Goal: Task Accomplishment & Management: Complete application form

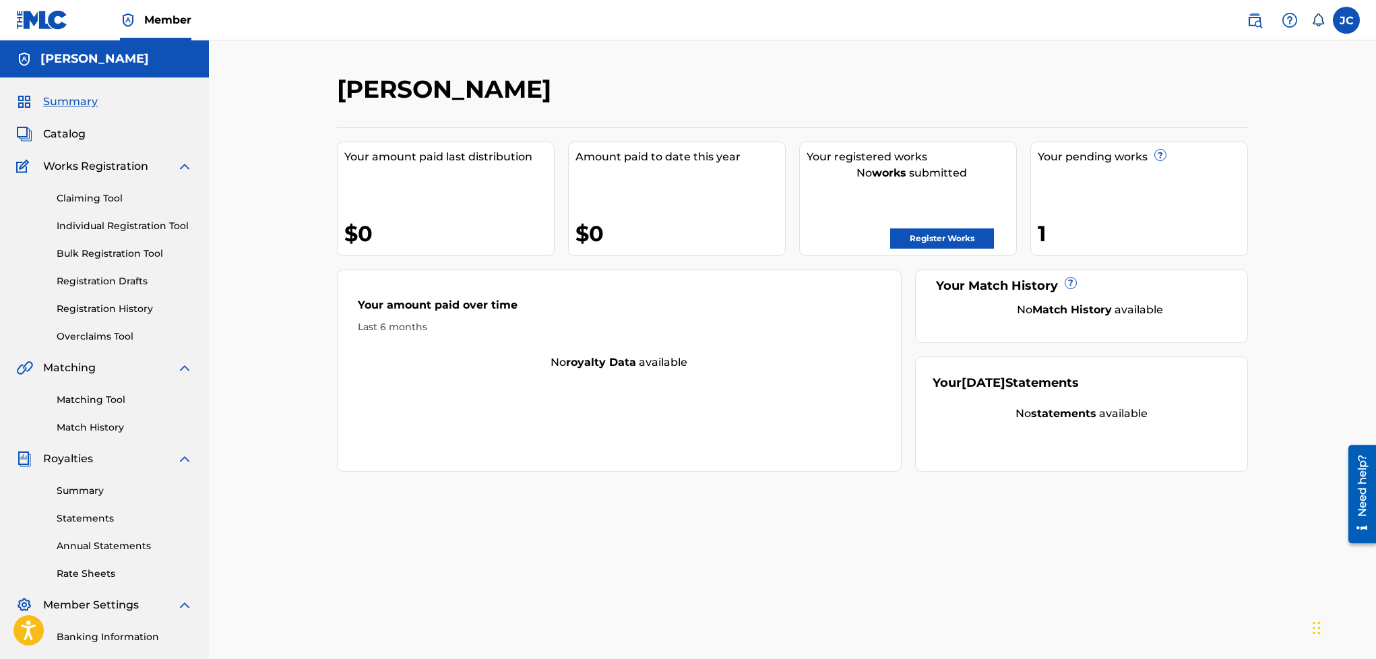
click at [59, 136] on span "Catalog" at bounding box center [64, 134] width 42 height 16
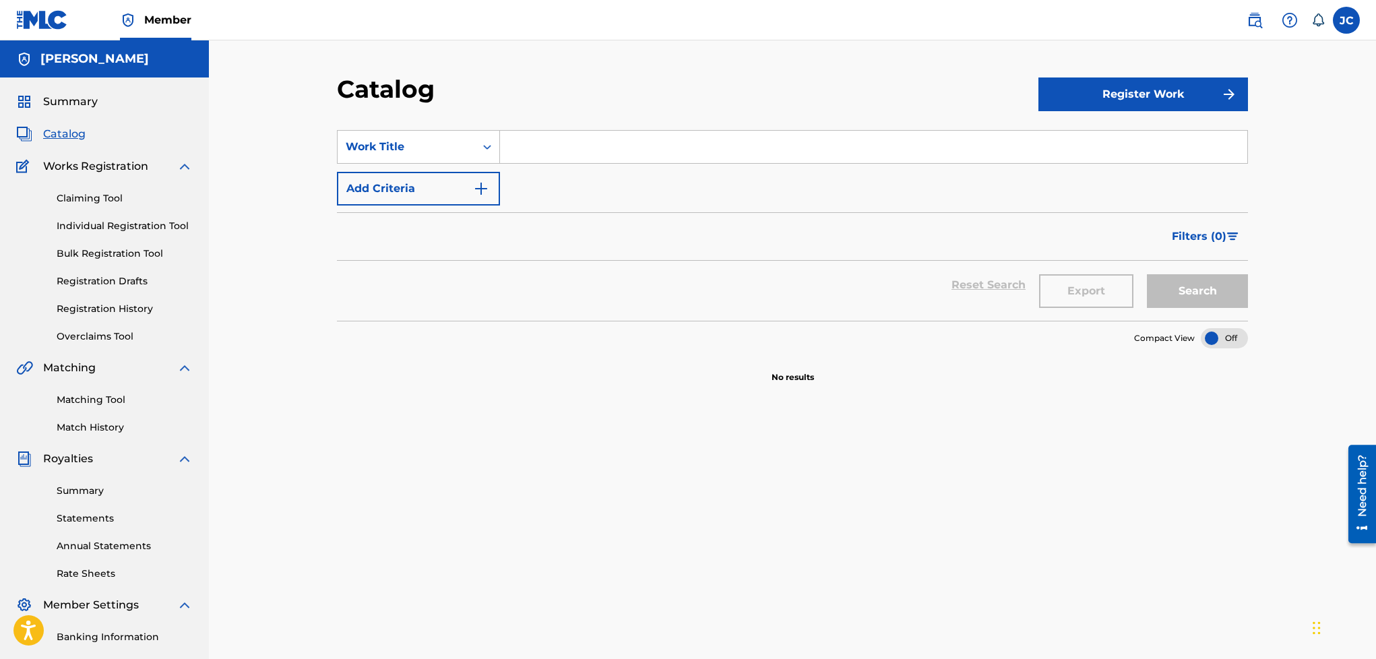
click at [1094, 94] on button "Register Work" at bounding box center [1143, 94] width 210 height 34
click at [1081, 142] on link "Individual" at bounding box center [1143, 138] width 210 height 32
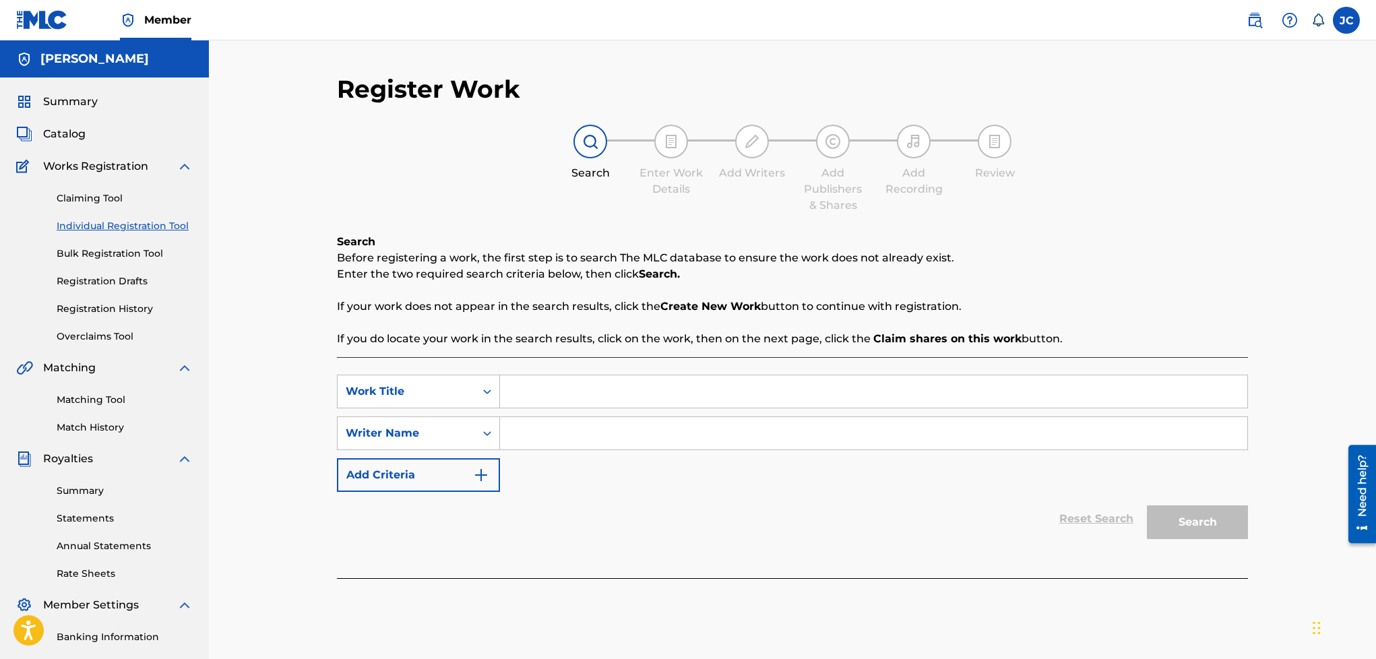
click at [677, 384] on input "Search Form" at bounding box center [873, 391] width 747 height 32
type input "A"
type input "Que Pasaría?"
click at [636, 442] on input "Search Form" at bounding box center [873, 433] width 747 height 32
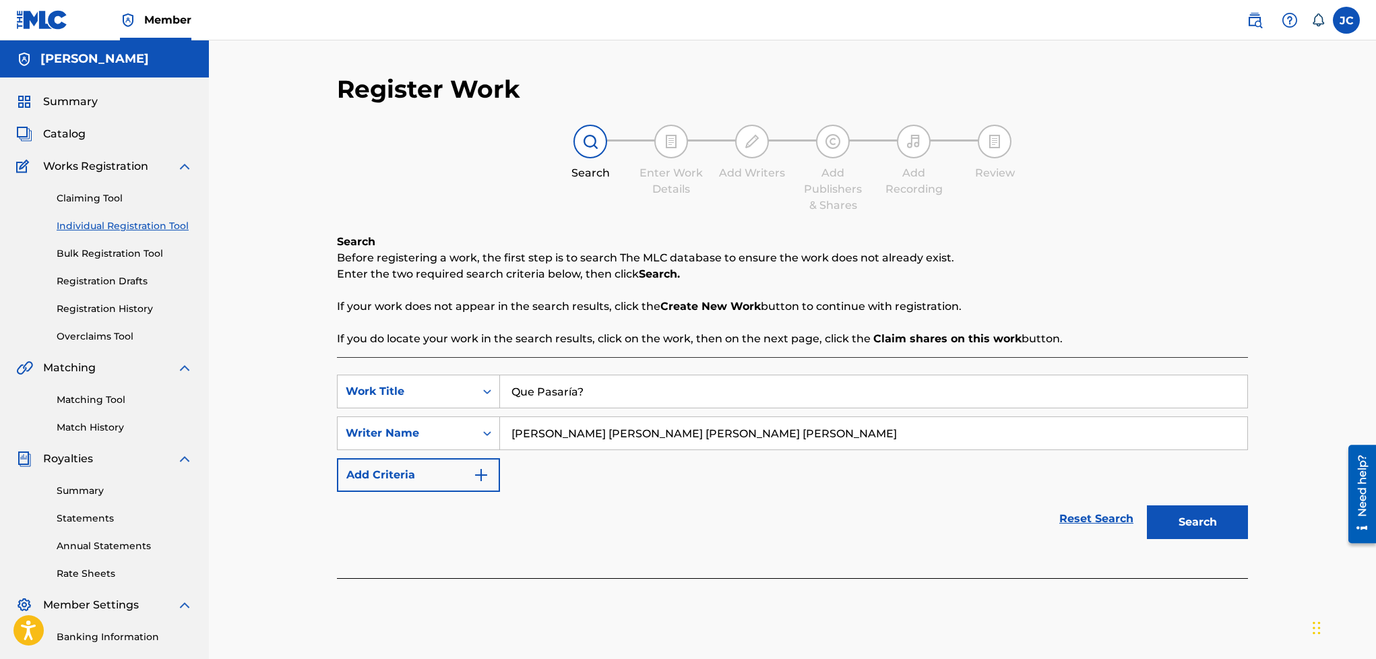
type input "[PERSON_NAME] [PERSON_NAME] [PERSON_NAME] [PERSON_NAME]"
click at [1212, 532] on button "Search" at bounding box center [1197, 522] width 101 height 34
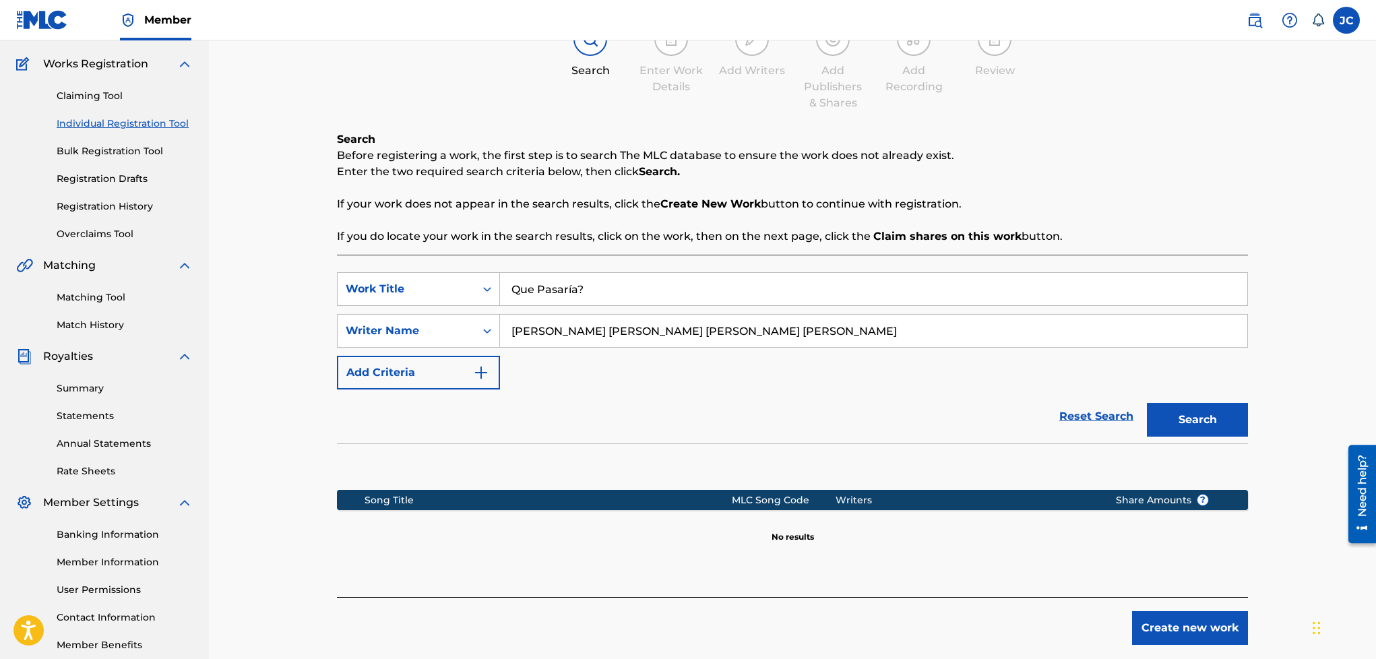
scroll to position [177, 0]
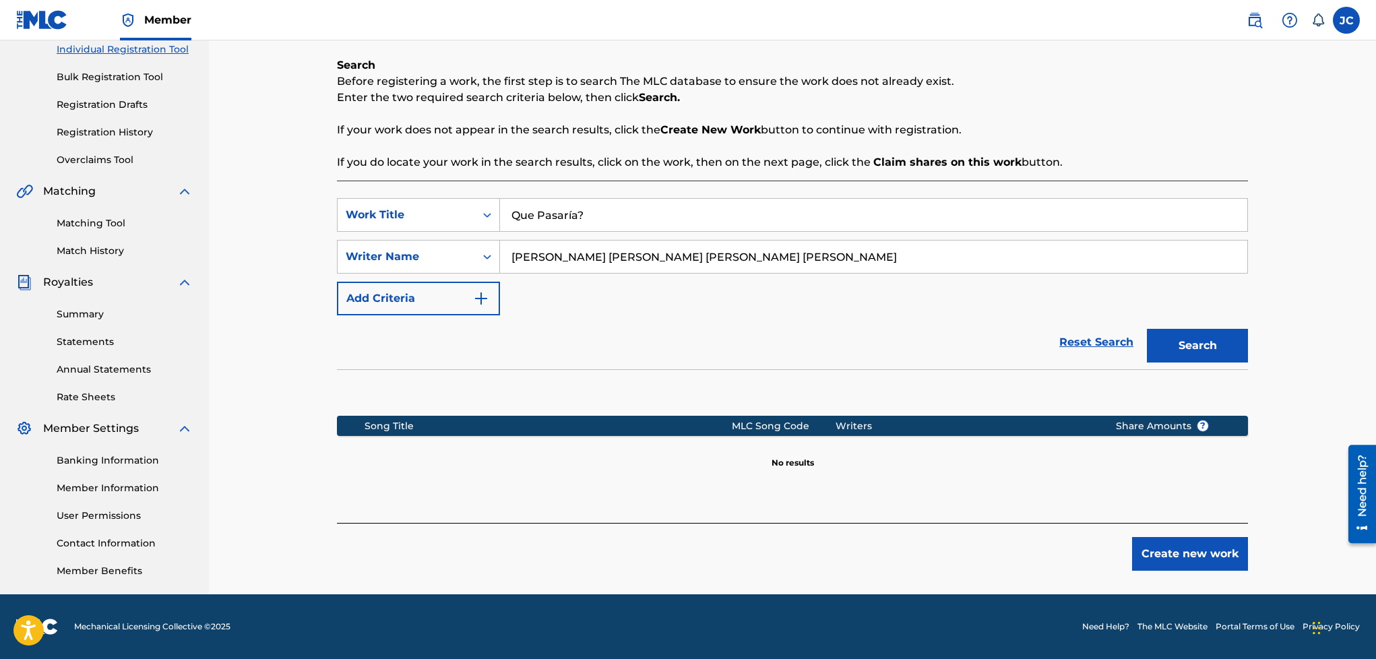
click at [1203, 542] on button "Create new work" at bounding box center [1190, 554] width 116 height 34
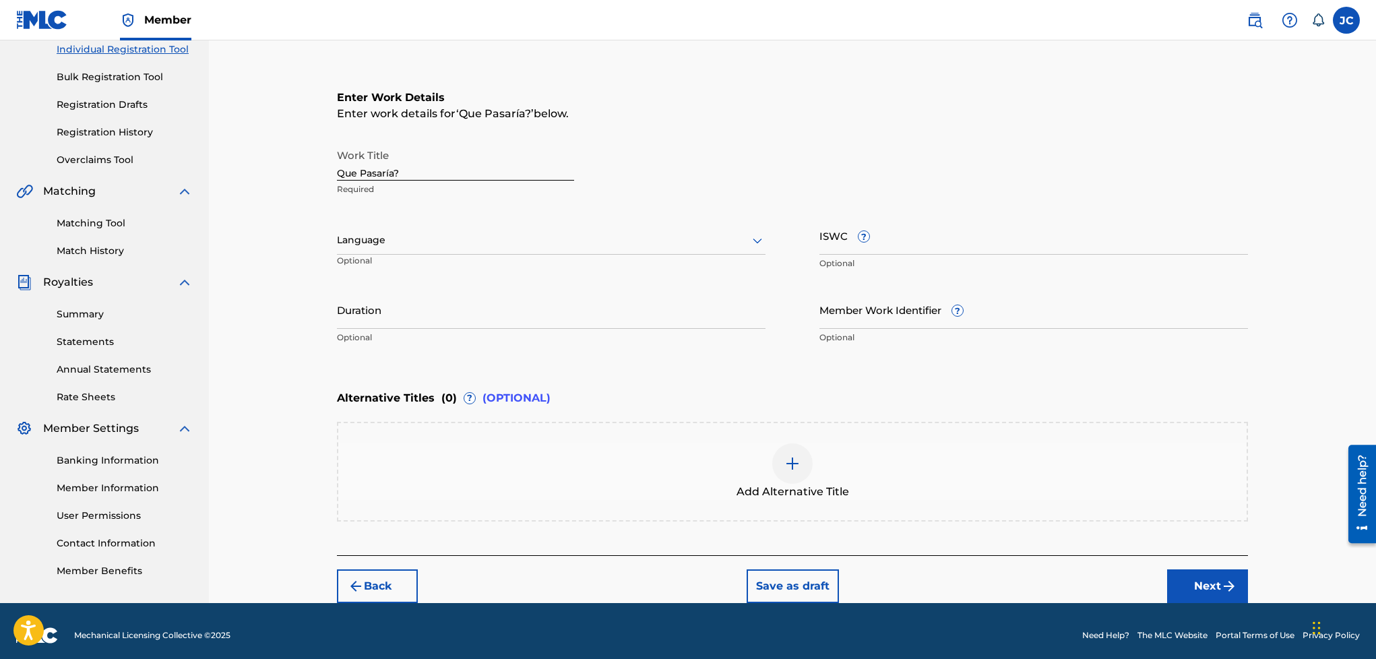
click at [495, 233] on div at bounding box center [551, 240] width 429 height 17
click at [442, 301] on div "Spanish" at bounding box center [551, 300] width 427 height 30
click at [1218, 585] on button "Next" at bounding box center [1207, 586] width 81 height 34
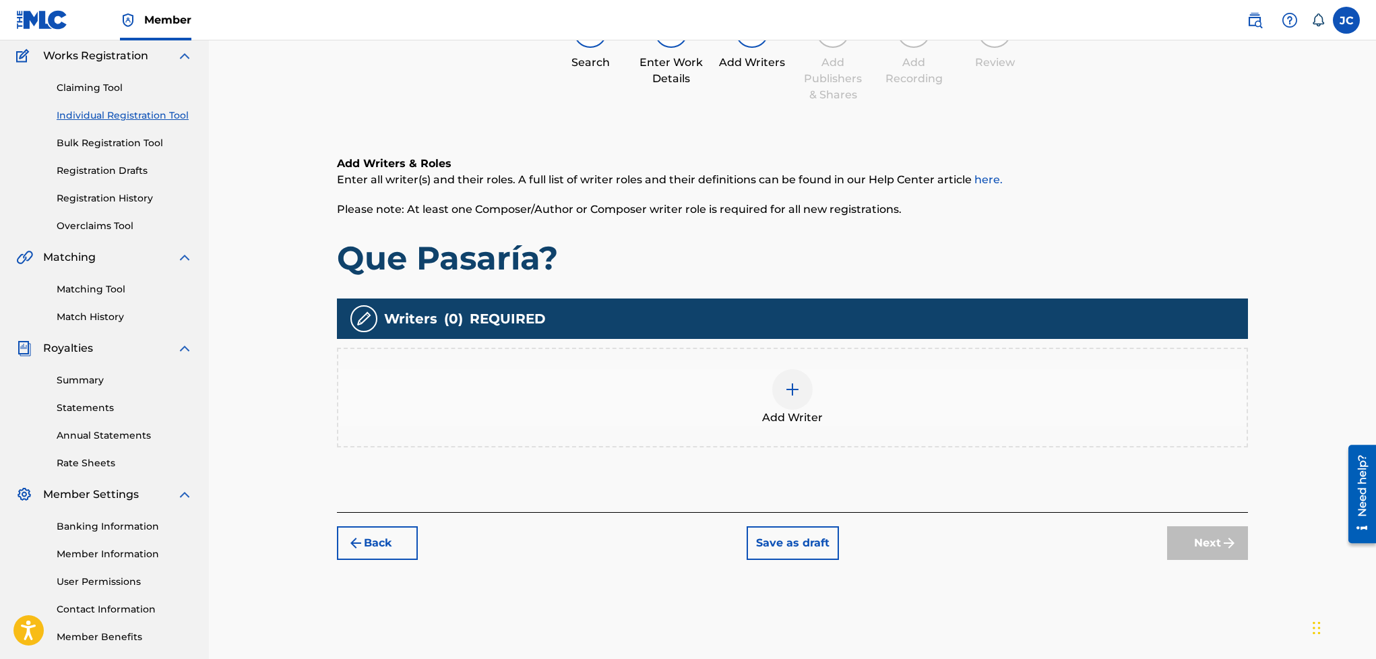
scroll to position [61, 0]
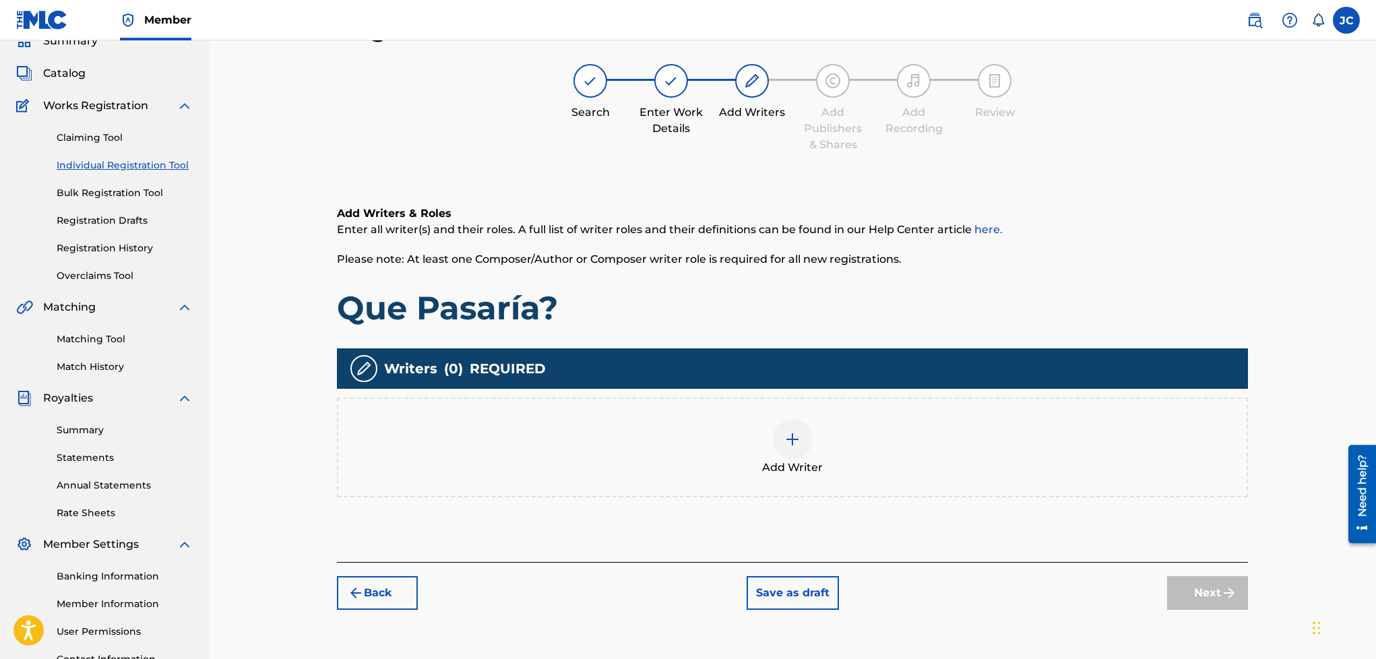
click at [753, 438] on div "Add Writer" at bounding box center [792, 447] width 908 height 57
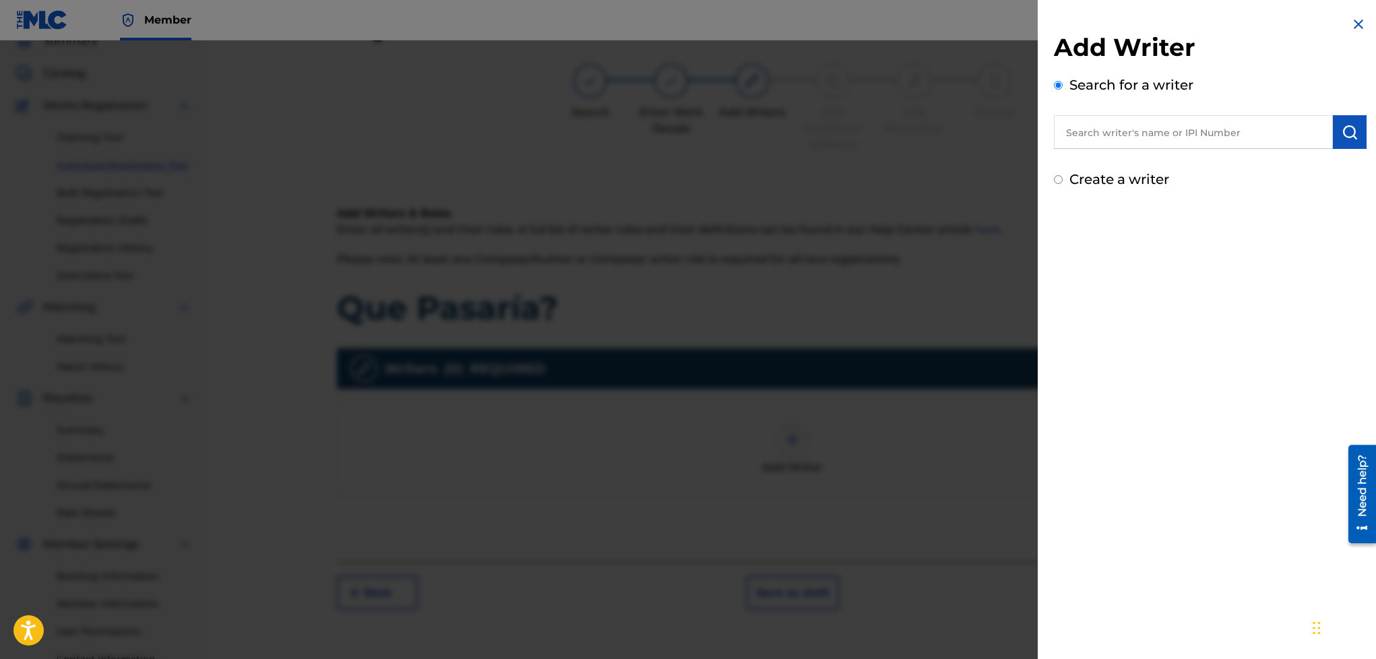
click at [1152, 133] on input "text" at bounding box center [1193, 132] width 279 height 34
type input "ju"
click at [1310, 131] on img at bounding box center [1317, 131] width 16 height 16
click at [1112, 179] on label "Create a writer" at bounding box center [1119, 179] width 100 height 16
radio input "true"
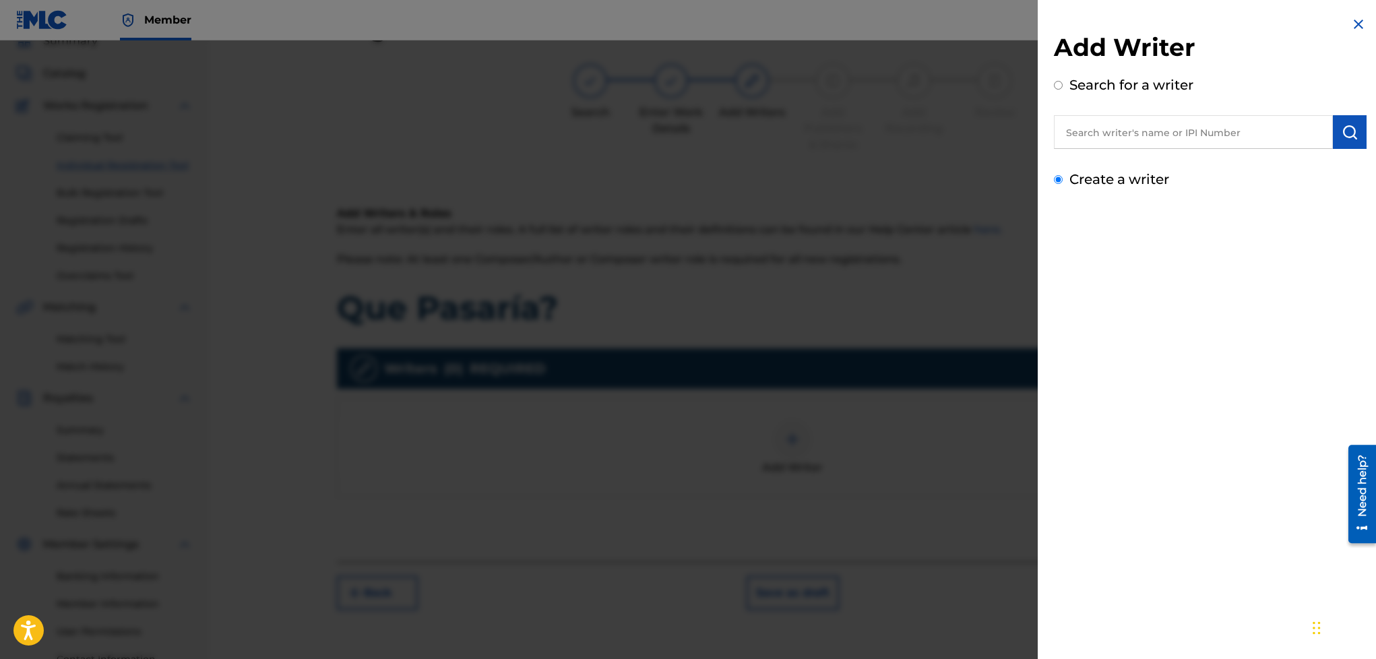
click at [1063, 179] on input "Create a writer" at bounding box center [1058, 179] width 9 height 9
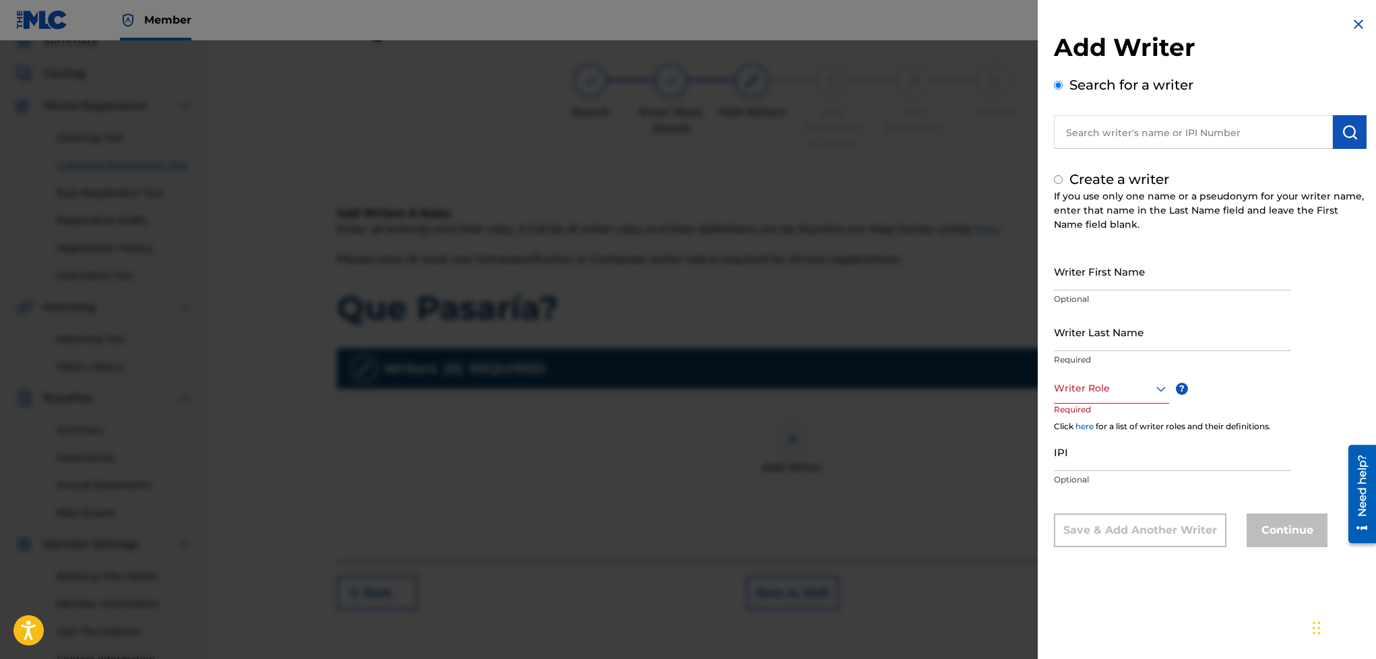
radio input "false"
radio input "true"
click at [1116, 265] on input "Writer First Name" at bounding box center [1172, 271] width 237 height 38
type input "[PERSON_NAME]"
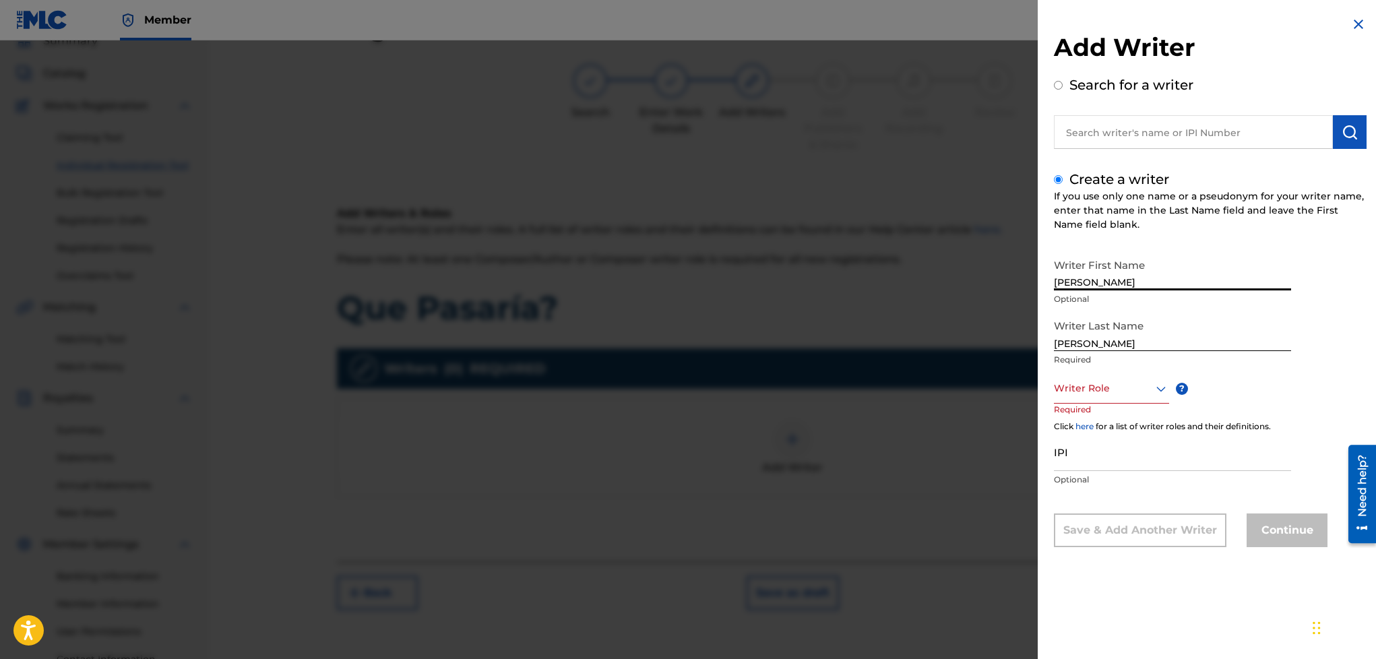
click at [1132, 395] on div at bounding box center [1111, 388] width 115 height 17
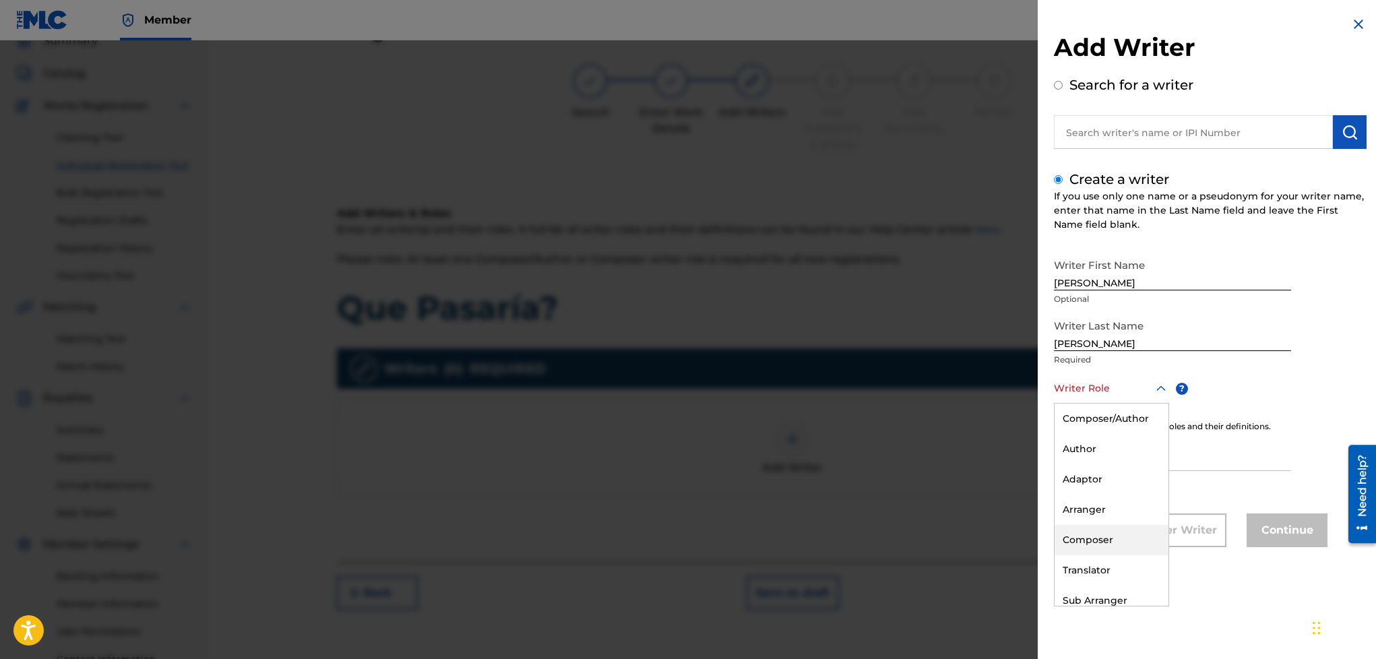
click at [1098, 534] on div "Composer" at bounding box center [1112, 540] width 114 height 30
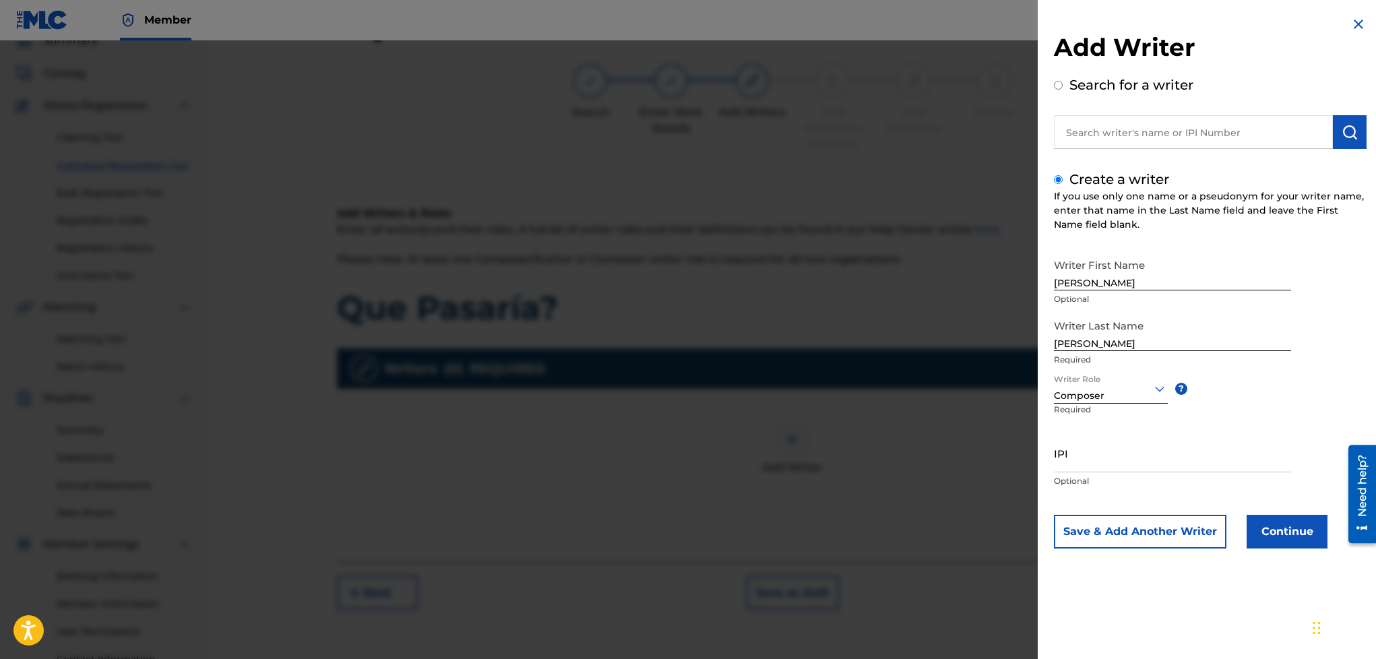
click at [1147, 527] on button "Save & Add Another Writer" at bounding box center [1140, 532] width 173 height 34
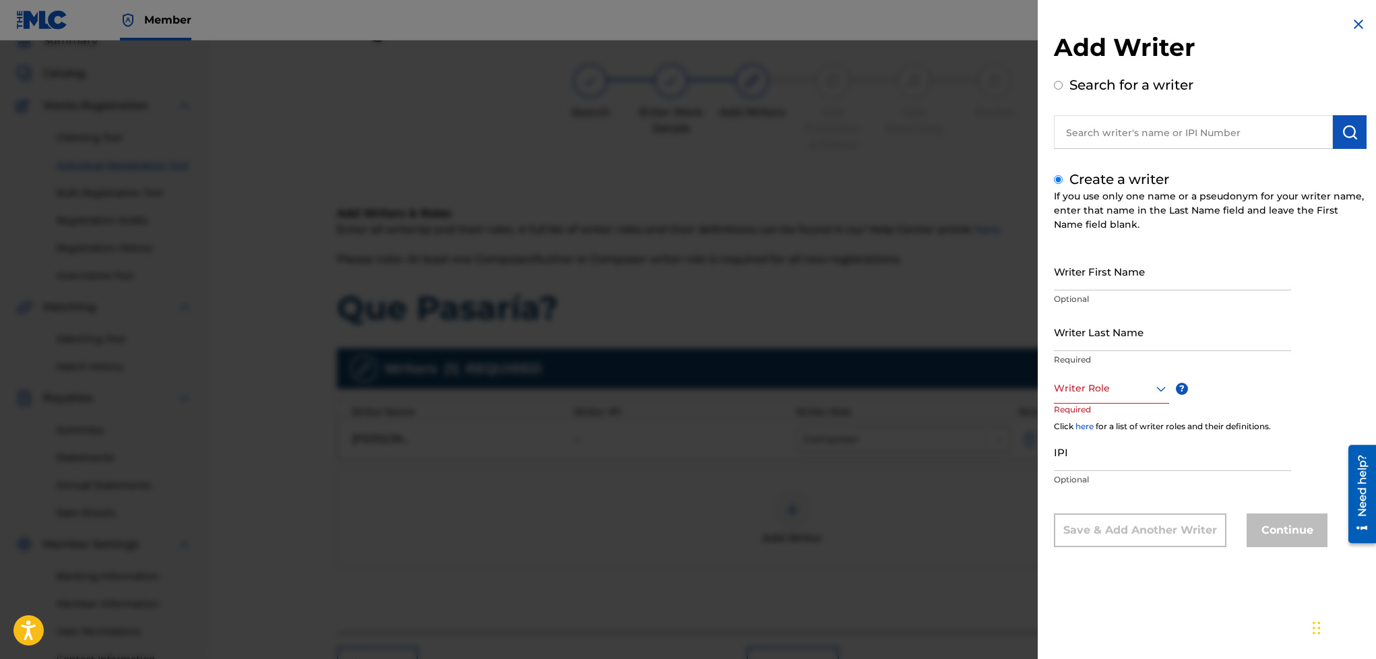
click at [1128, 278] on input "Writer First Name" at bounding box center [1172, 271] width 237 height 38
type input "[PERSON_NAME]"
click at [1106, 325] on input "Writer Last Name" at bounding box center [1172, 332] width 237 height 38
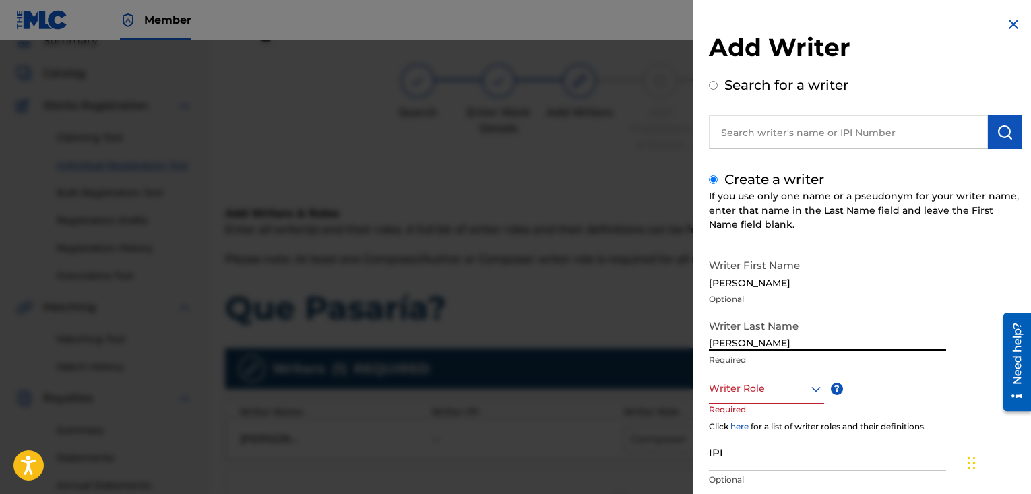
click at [819, 332] on input "[PERSON_NAME]" at bounding box center [827, 332] width 237 height 38
type input "[PERSON_NAME]"
click at [742, 388] on div at bounding box center [766, 388] width 115 height 17
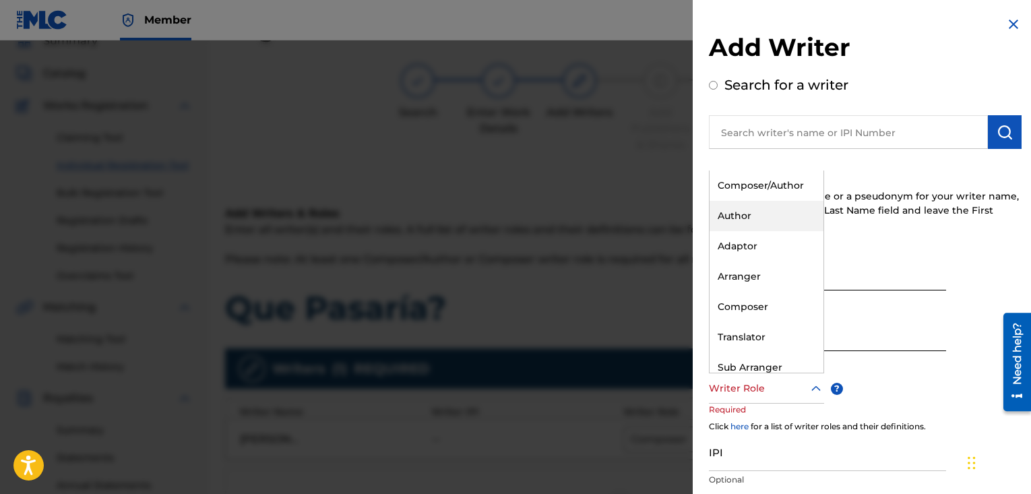
click at [747, 213] on div "Author" at bounding box center [767, 216] width 114 height 30
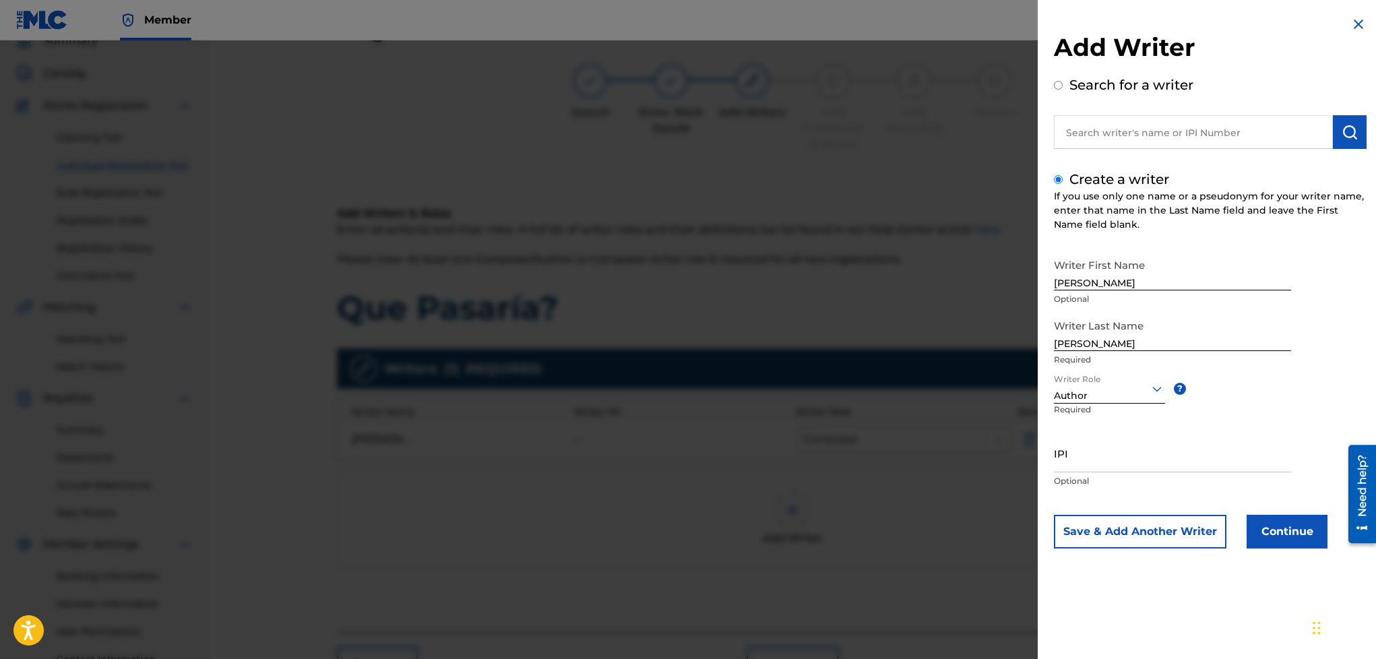
click at [1171, 534] on button "Save & Add Another Writer" at bounding box center [1140, 532] width 173 height 34
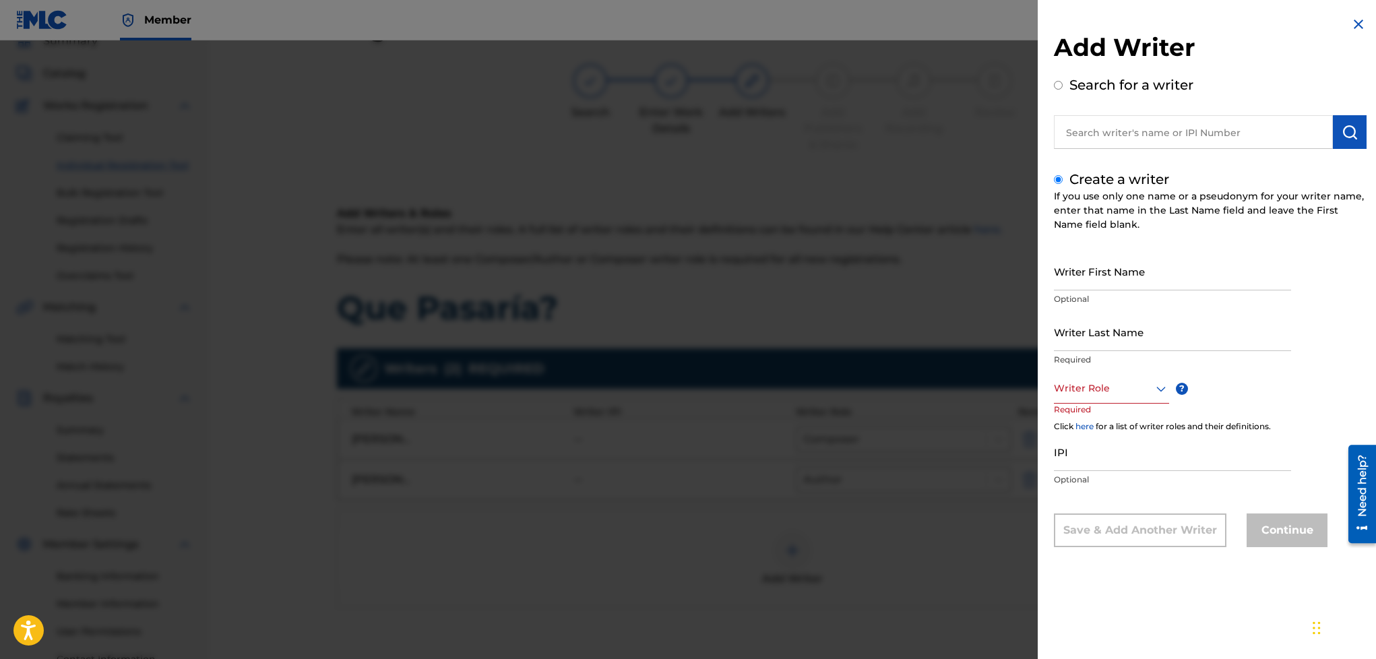
click at [1120, 272] on input "Writer First Name" at bounding box center [1172, 271] width 237 height 38
type input "Santino"
click at [1120, 325] on input "Writer Last Name" at bounding box center [1172, 332] width 237 height 38
type input "[PERSON_NAME]"
click at [1132, 388] on div at bounding box center [1111, 388] width 115 height 17
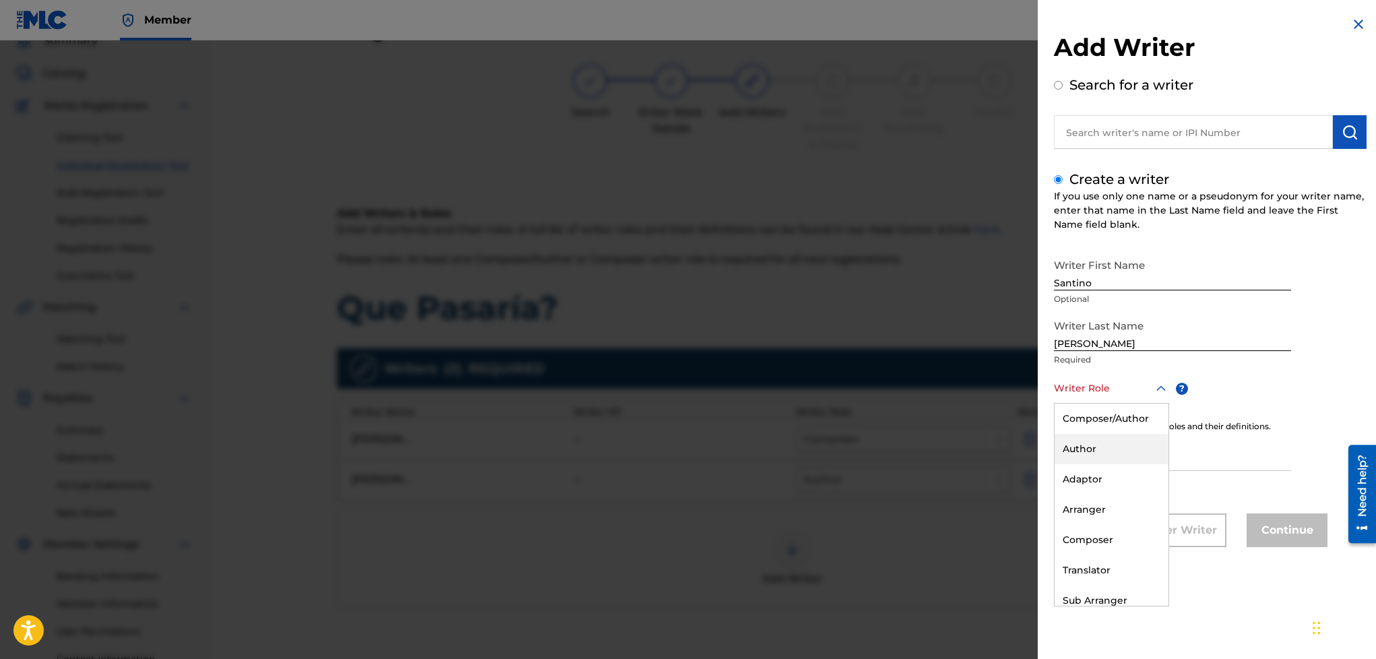
click at [1094, 449] on div "Author" at bounding box center [1112, 449] width 114 height 30
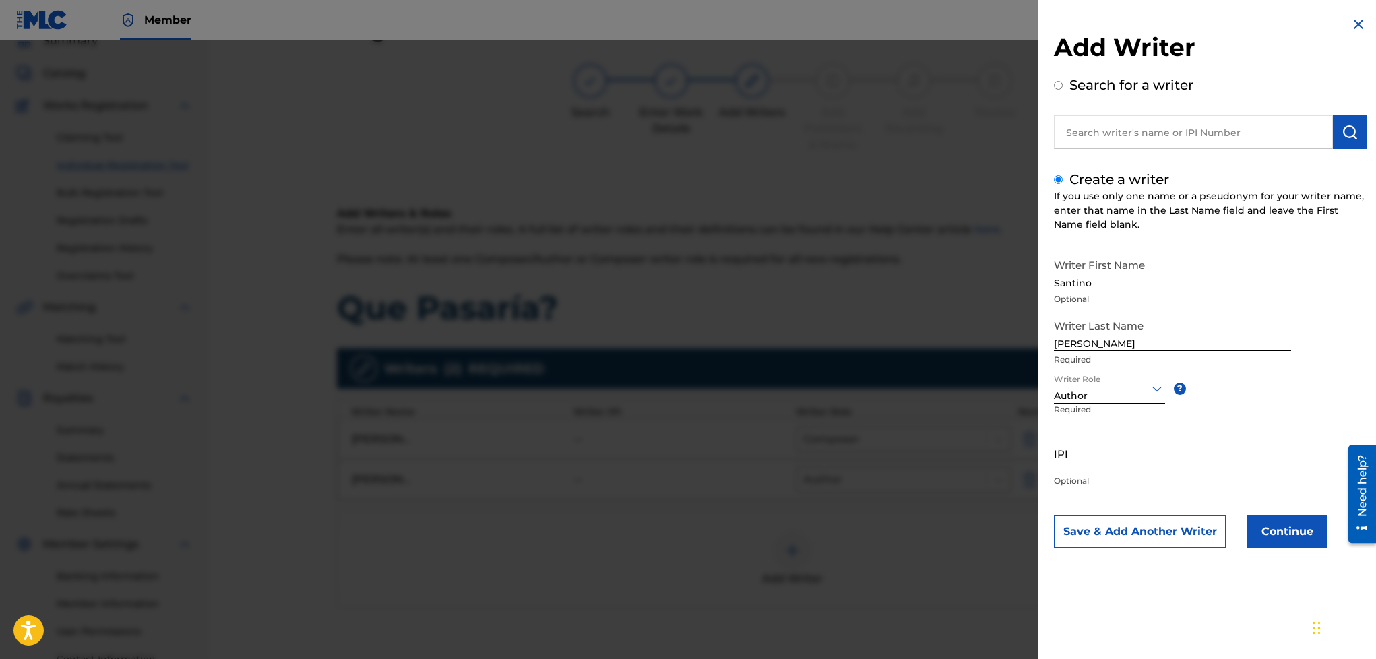
click at [1265, 527] on button "Continue" at bounding box center [1287, 532] width 81 height 34
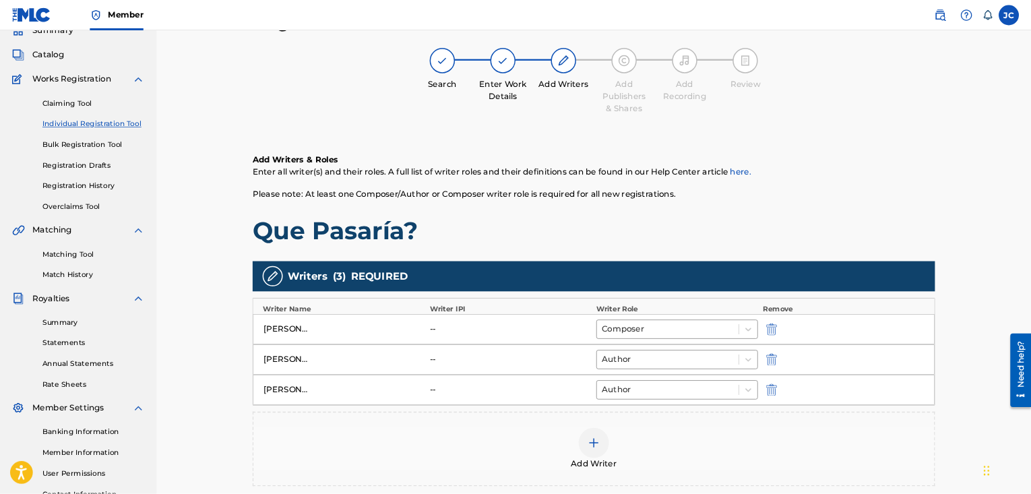
scroll to position [0, 0]
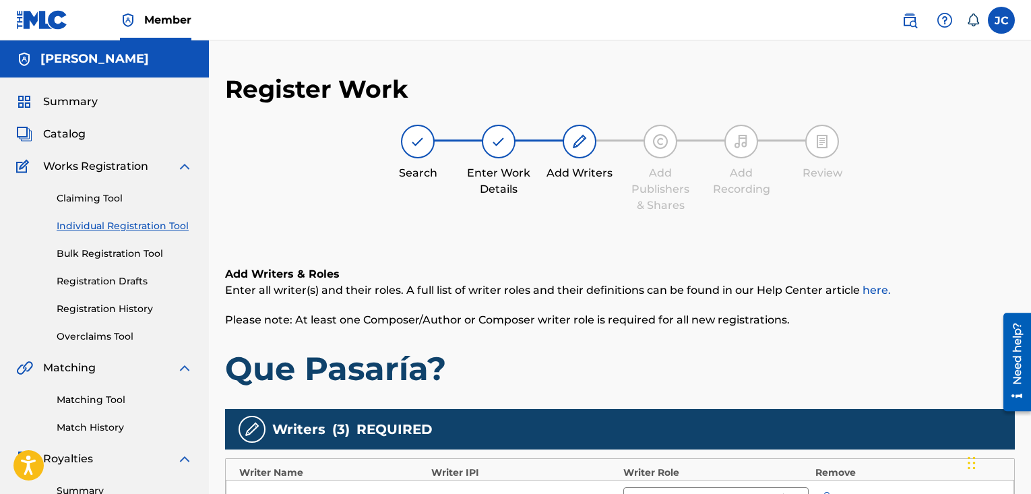
drag, startPoint x: 1338, startPoint y: 0, endPoint x: 672, endPoint y: 208, distance: 698.2
click at [672, 208] on div "Add Publishers & Shares" at bounding box center [660, 189] width 67 height 49
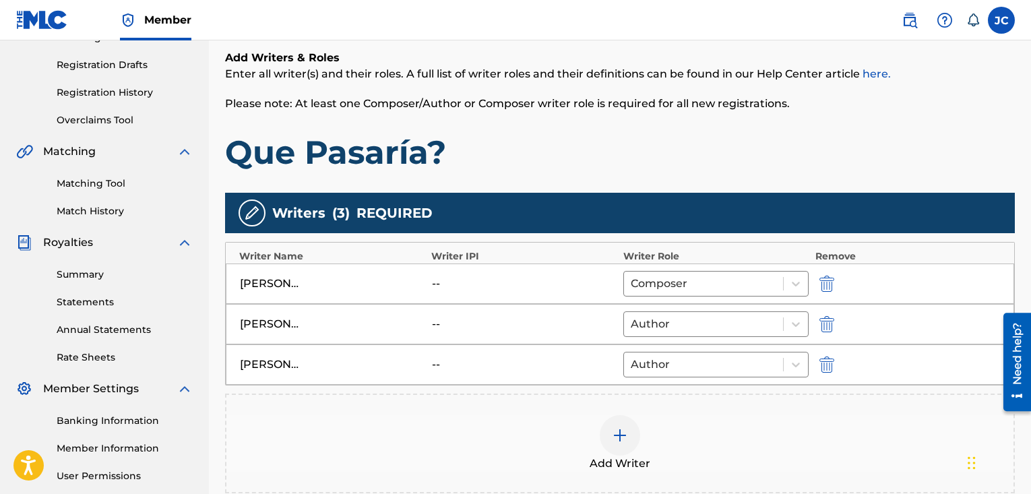
scroll to position [287, 0]
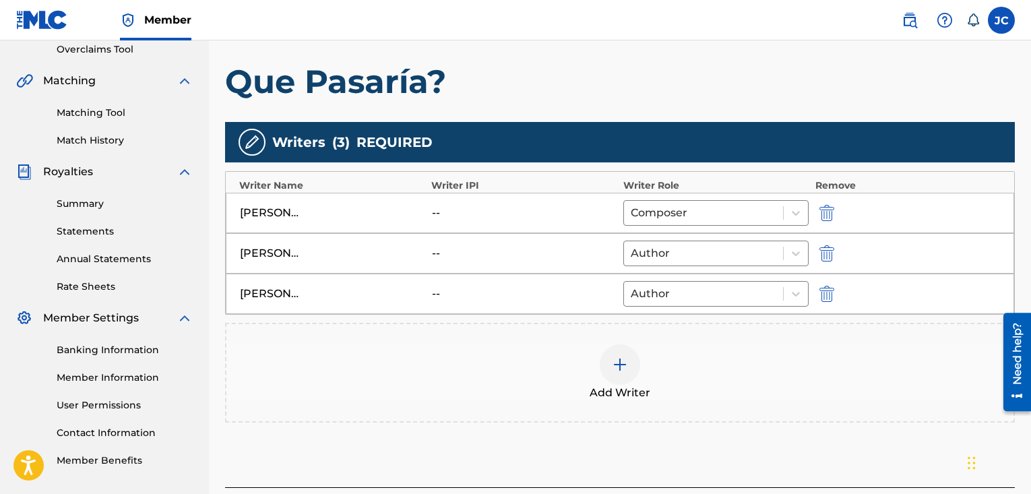
click at [271, 302] on div "[PERSON_NAME]" at bounding box center [270, 294] width 61 height 16
click at [789, 291] on icon at bounding box center [795, 293] width 13 height 13
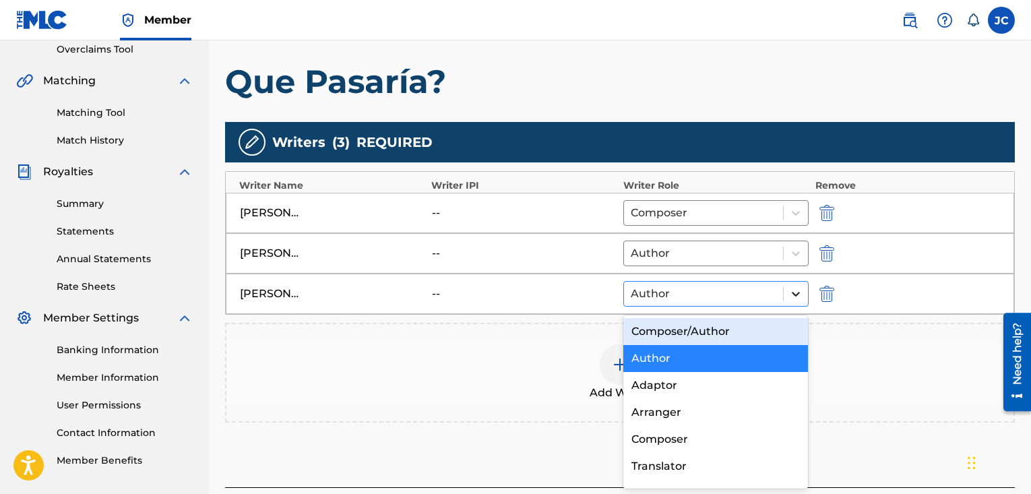
click at [789, 291] on icon at bounding box center [795, 293] width 13 height 13
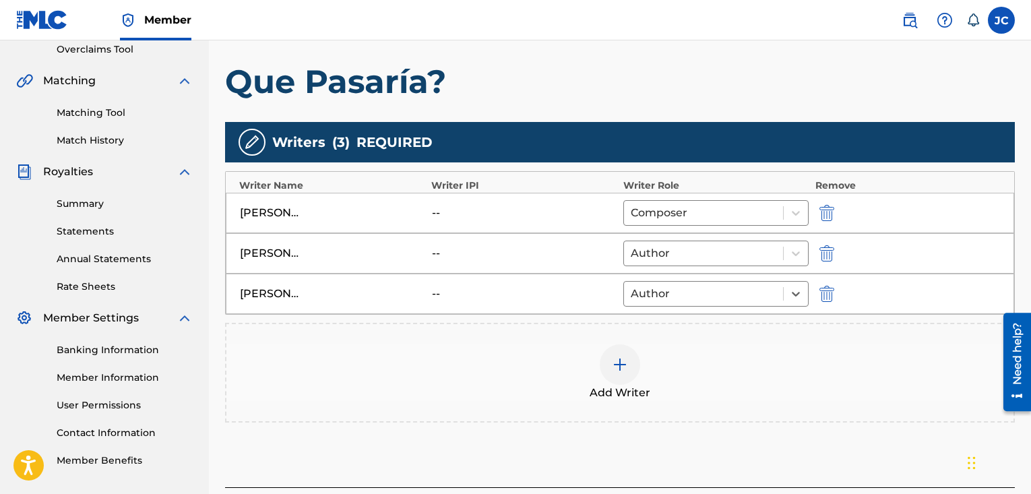
click at [259, 138] on img at bounding box center [252, 142] width 16 height 16
click at [257, 139] on img at bounding box center [252, 142] width 16 height 16
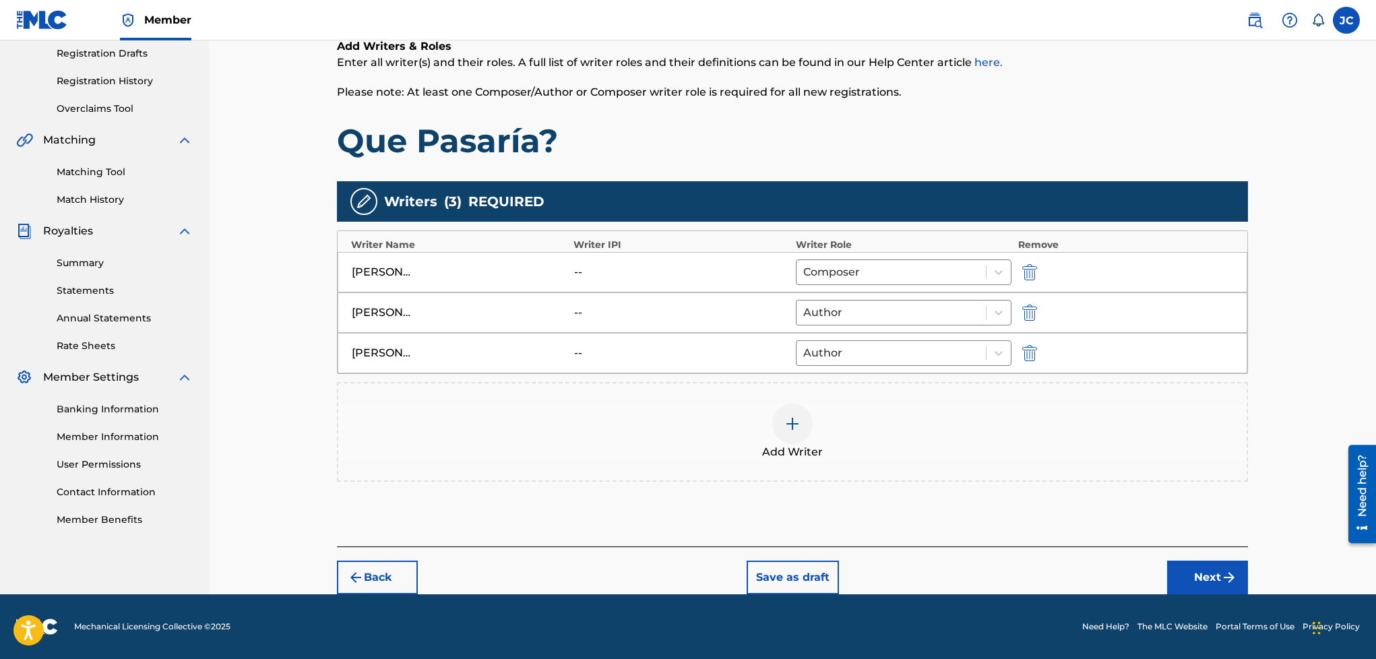
scroll to position [0, 0]
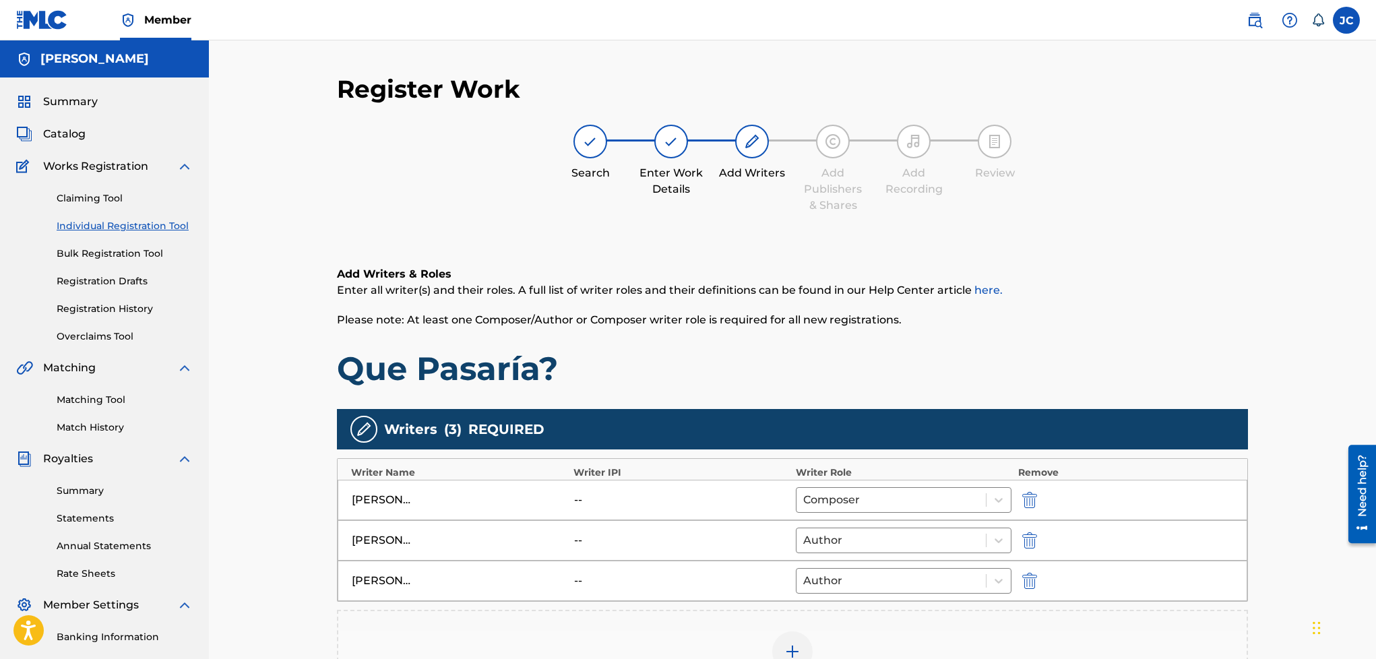
drag, startPoint x: 1027, startPoint y: 0, endPoint x: 861, endPoint y: 244, distance: 294.9
click at [861, 244] on div "Add Writers & Roles Enter all writer(s) and their roles. A full list of writer …" at bounding box center [792, 504] width 911 height 540
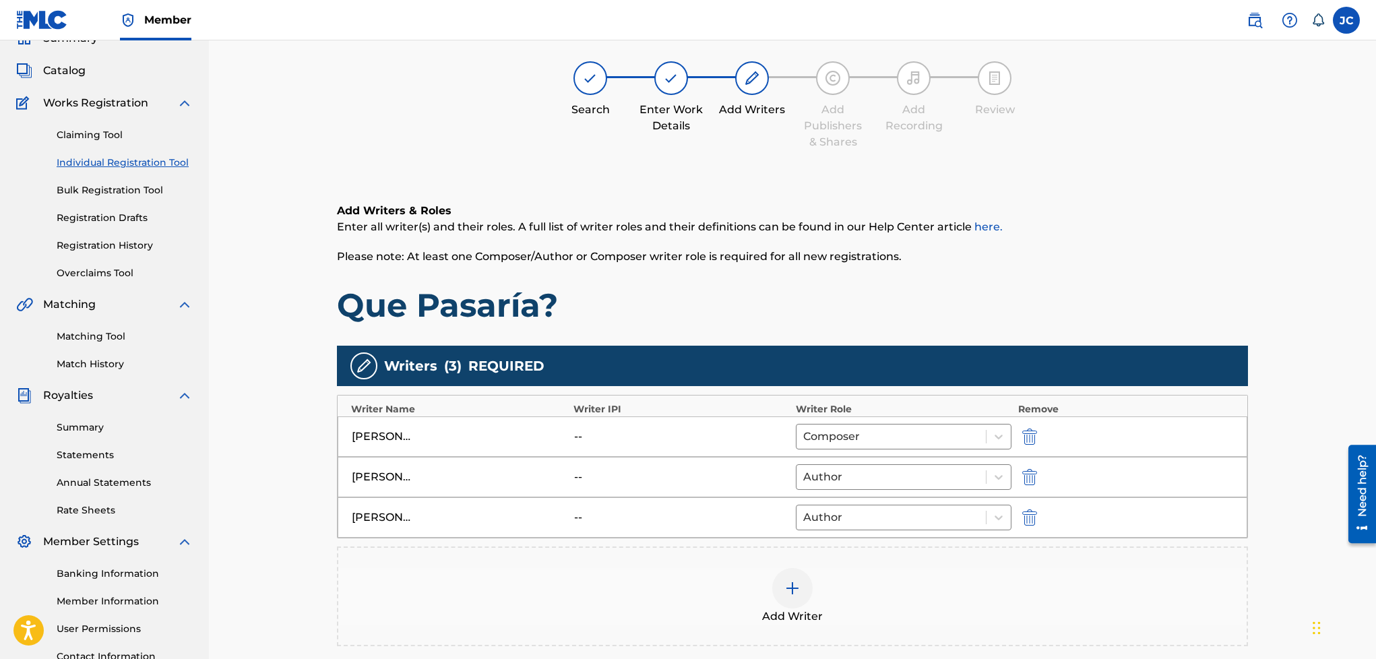
scroll to position [239, 0]
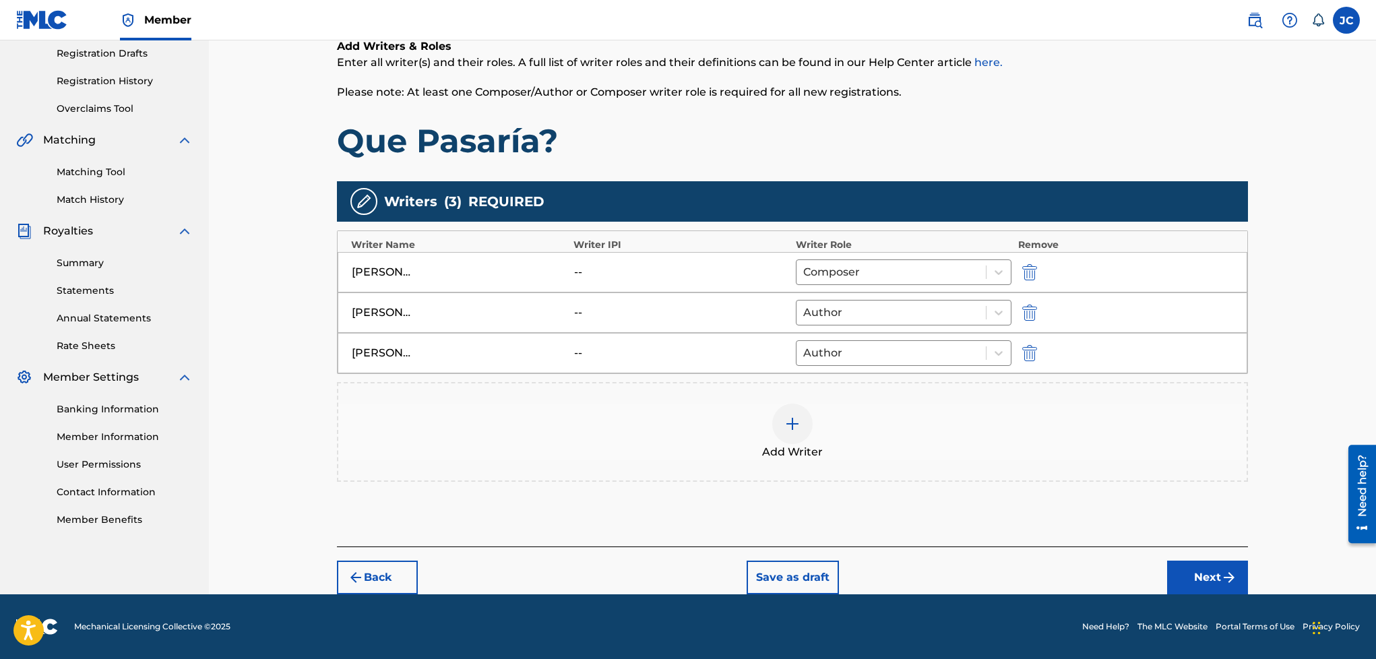
click at [1205, 578] on button "Next" at bounding box center [1207, 578] width 81 height 34
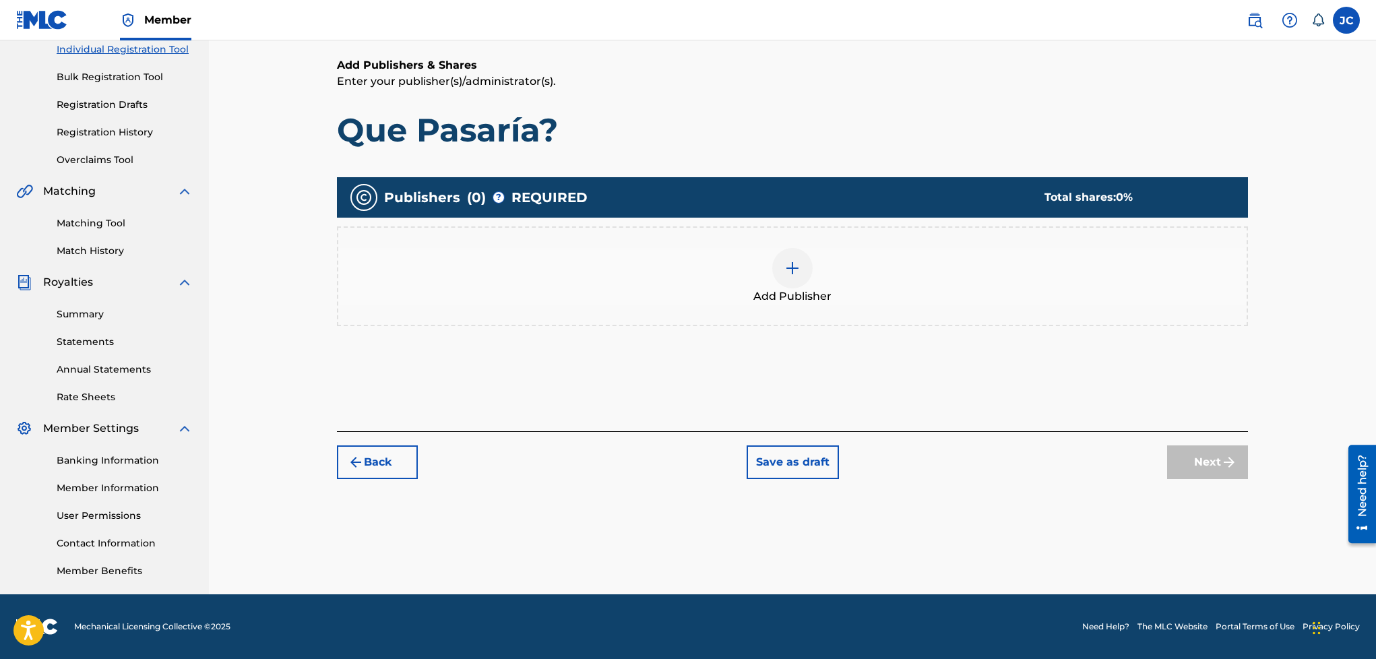
scroll to position [61, 0]
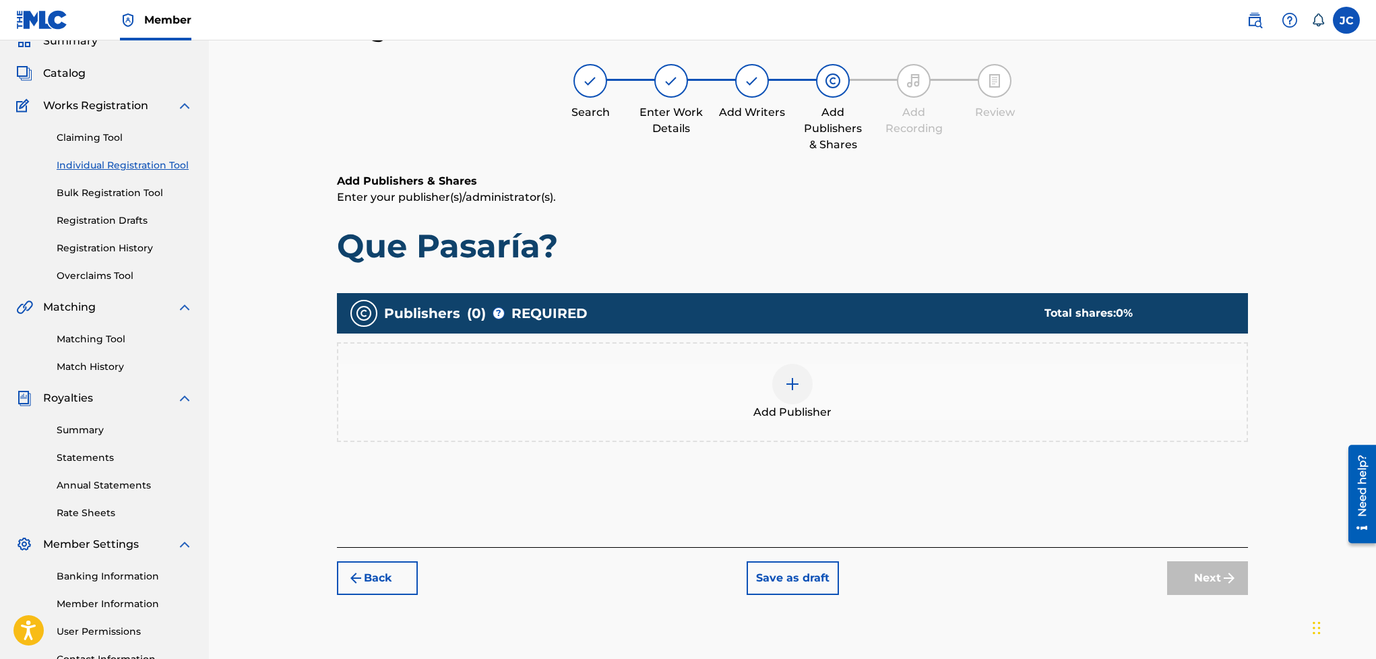
click at [792, 380] on img at bounding box center [792, 384] width 16 height 16
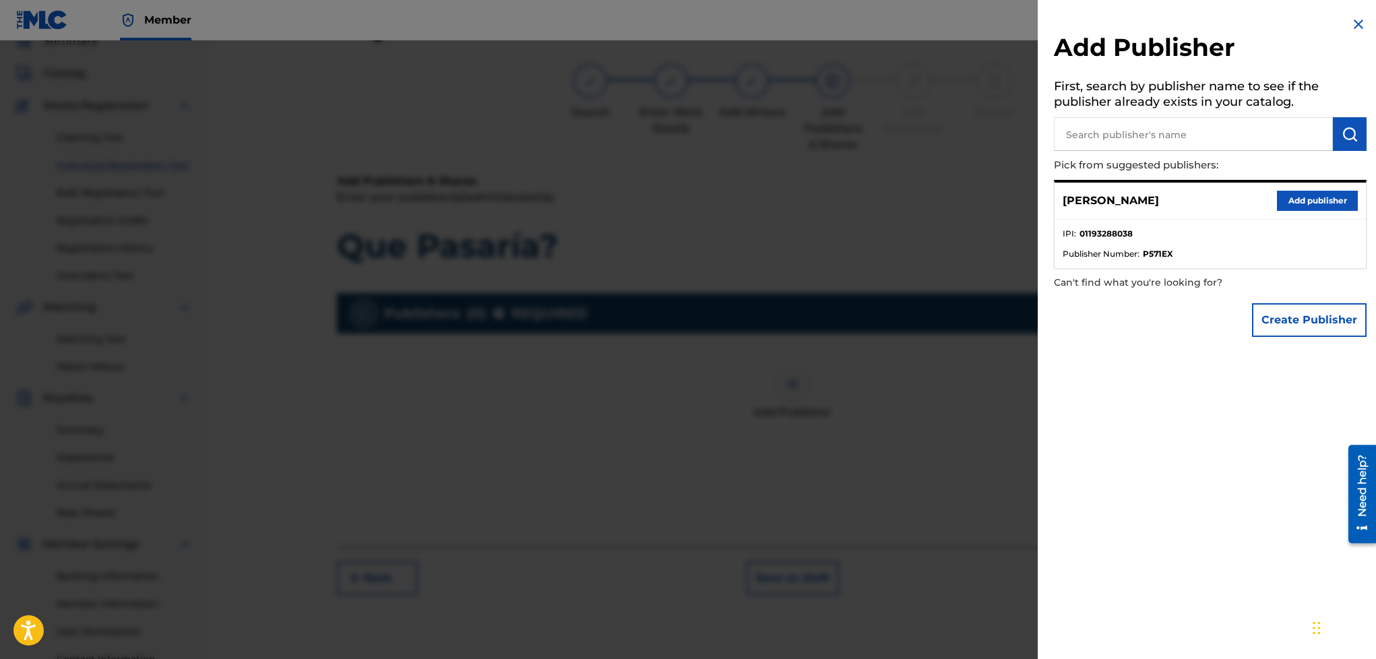
click at [1128, 123] on input "text" at bounding box center [1193, 134] width 279 height 34
type input "w"
type input "Wan Sound Records"
click at [1310, 325] on button "Create Publisher" at bounding box center [1309, 320] width 115 height 34
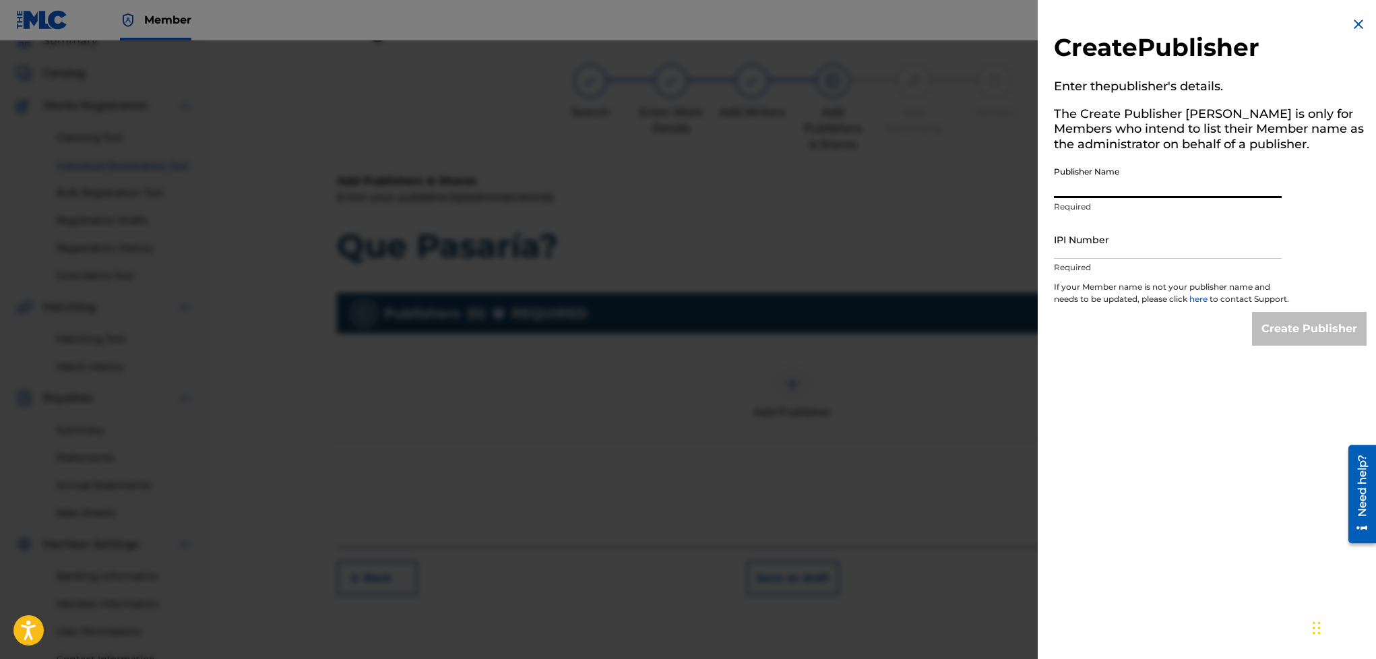
click at [1084, 190] on input "Publisher Name" at bounding box center [1168, 179] width 228 height 38
type input "Wan Sound Records"
click at [1113, 243] on input "IPI Number" at bounding box center [1168, 239] width 228 height 38
type input "01193288038"
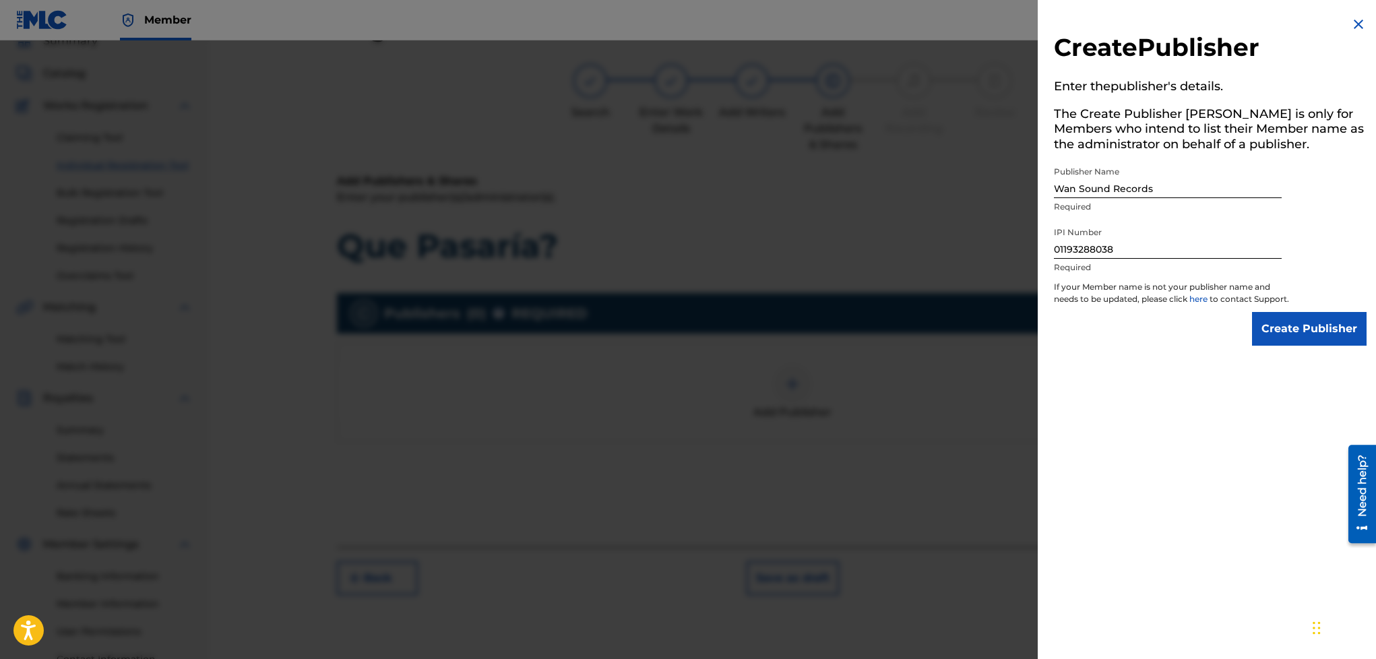
click at [1256, 325] on input "Create Publisher" at bounding box center [1309, 329] width 115 height 34
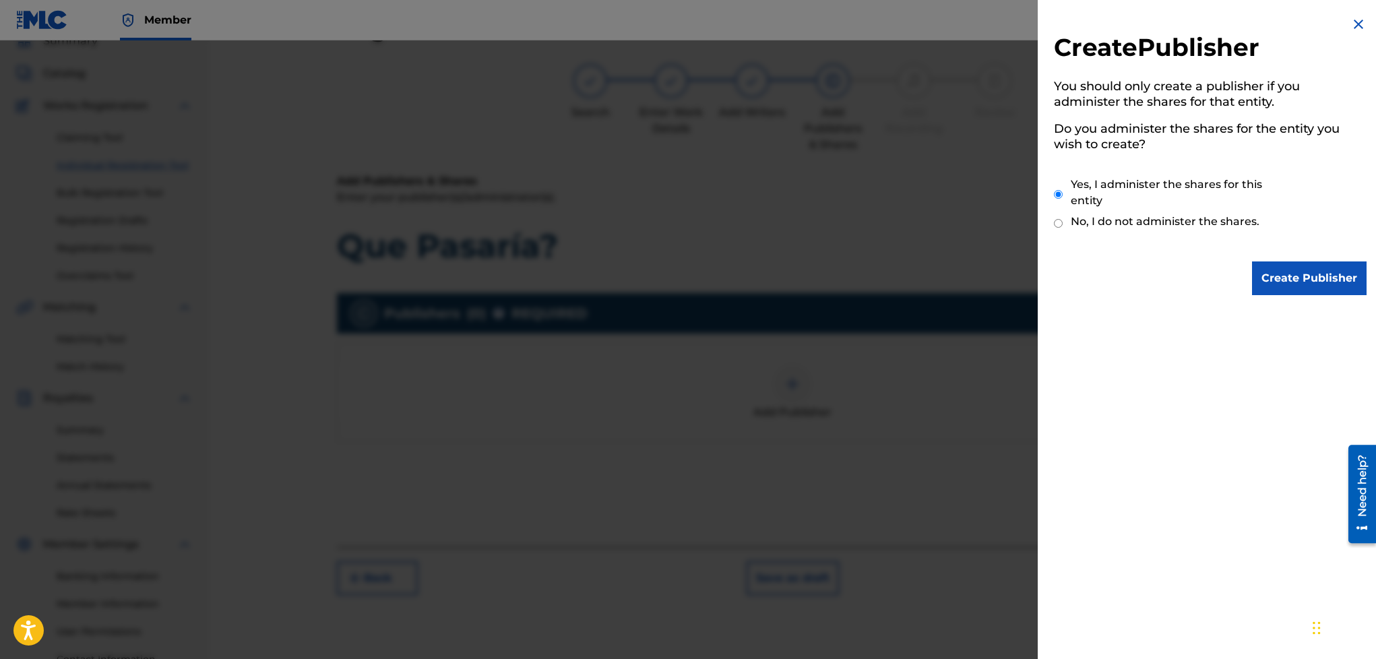
click at [1280, 261] on input "Create Publisher" at bounding box center [1309, 278] width 115 height 34
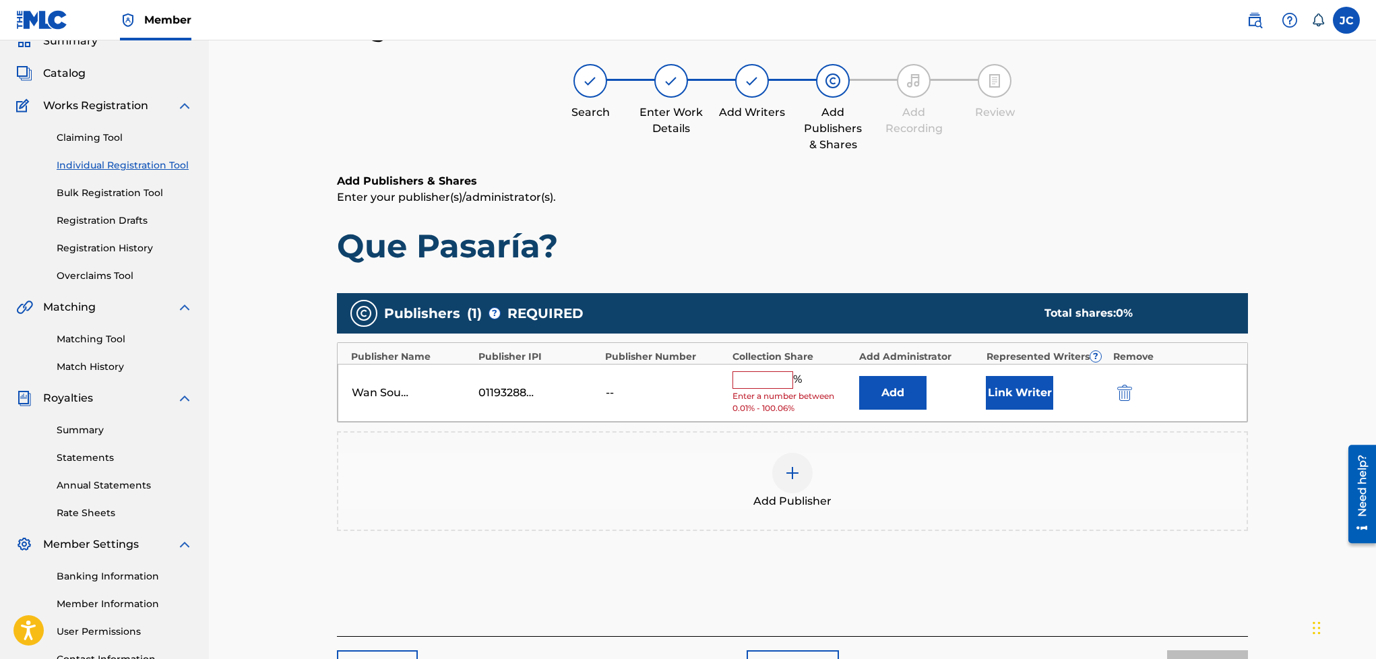
click at [752, 376] on input "text" at bounding box center [762, 380] width 61 height 18
type input "50"
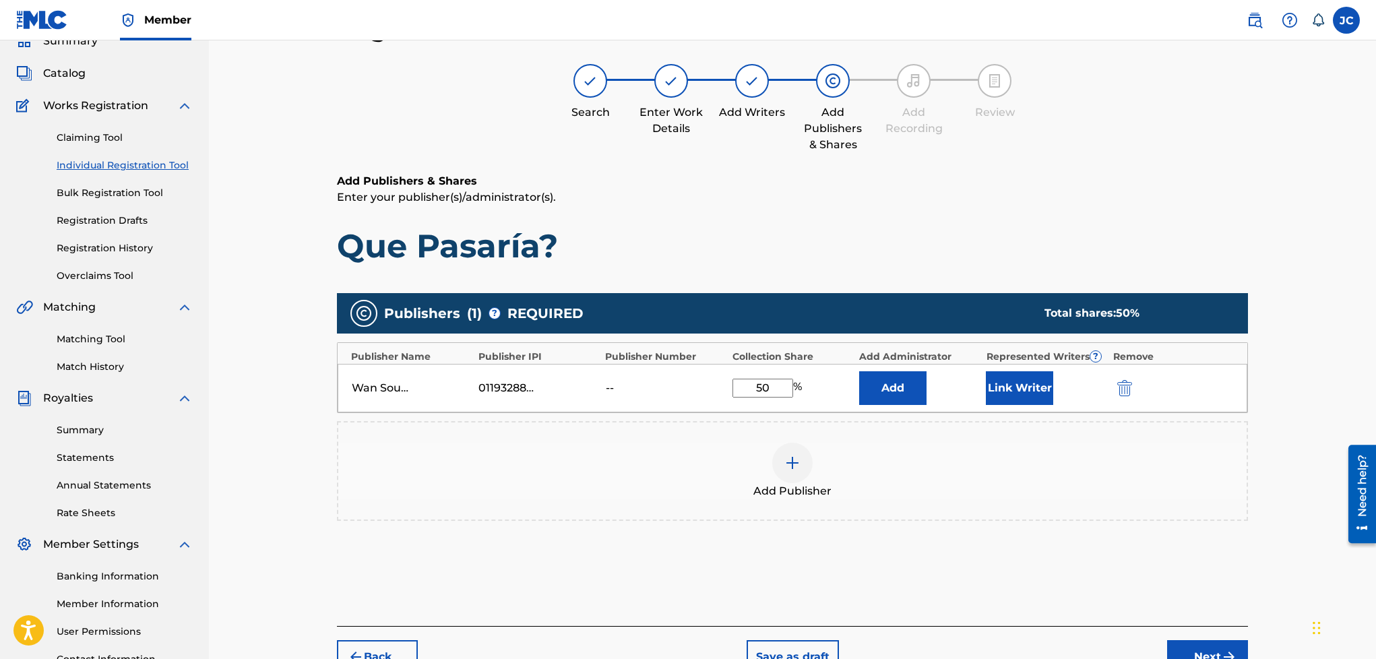
click at [786, 462] on img at bounding box center [792, 463] width 16 height 16
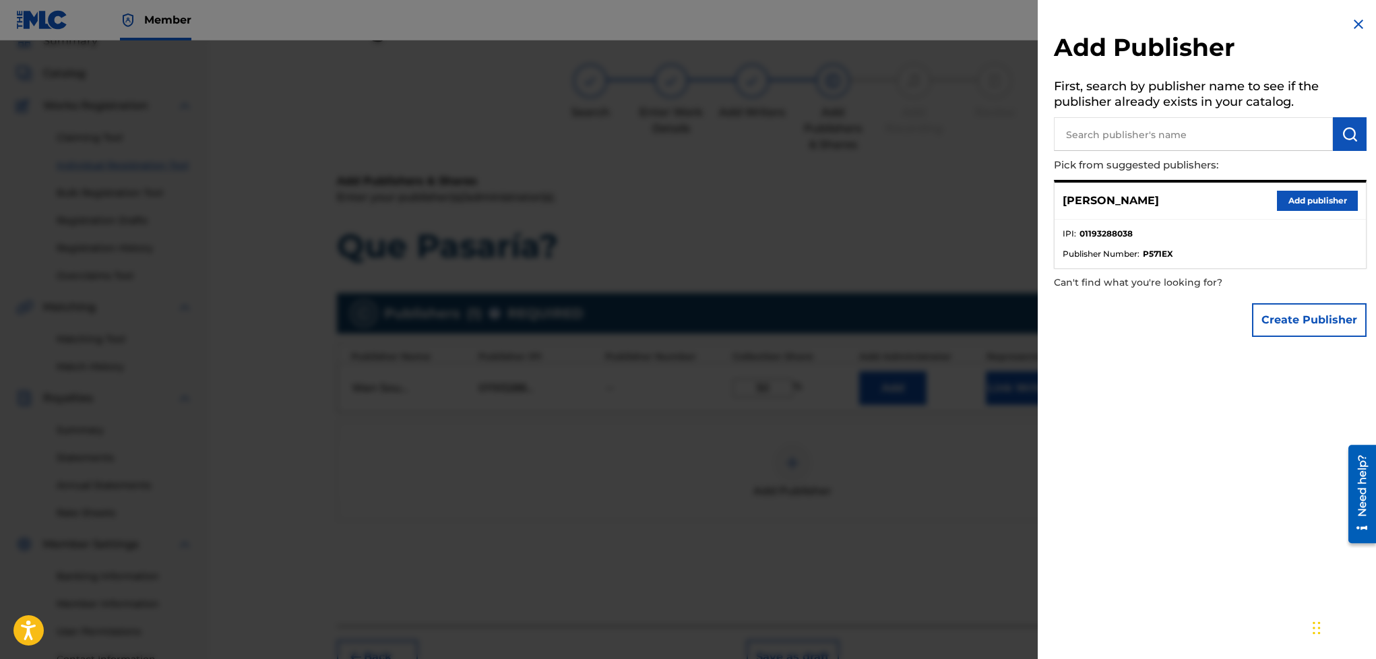
click at [1278, 315] on button "Create Publisher" at bounding box center [1309, 320] width 115 height 34
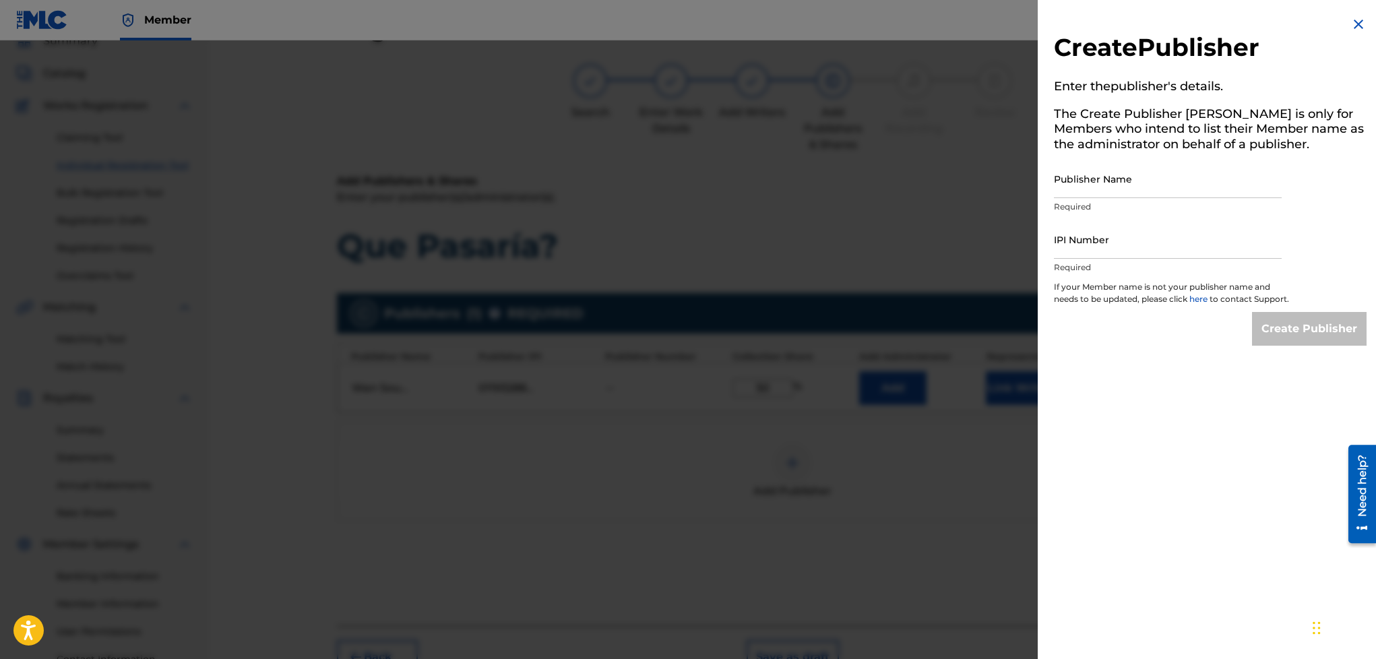
click at [1132, 187] on input "Publisher Name" at bounding box center [1168, 179] width 228 height 38
type input "NHL Records"
click at [1109, 247] on input "IPI Number" at bounding box center [1168, 239] width 228 height 38
type input "01193288038"
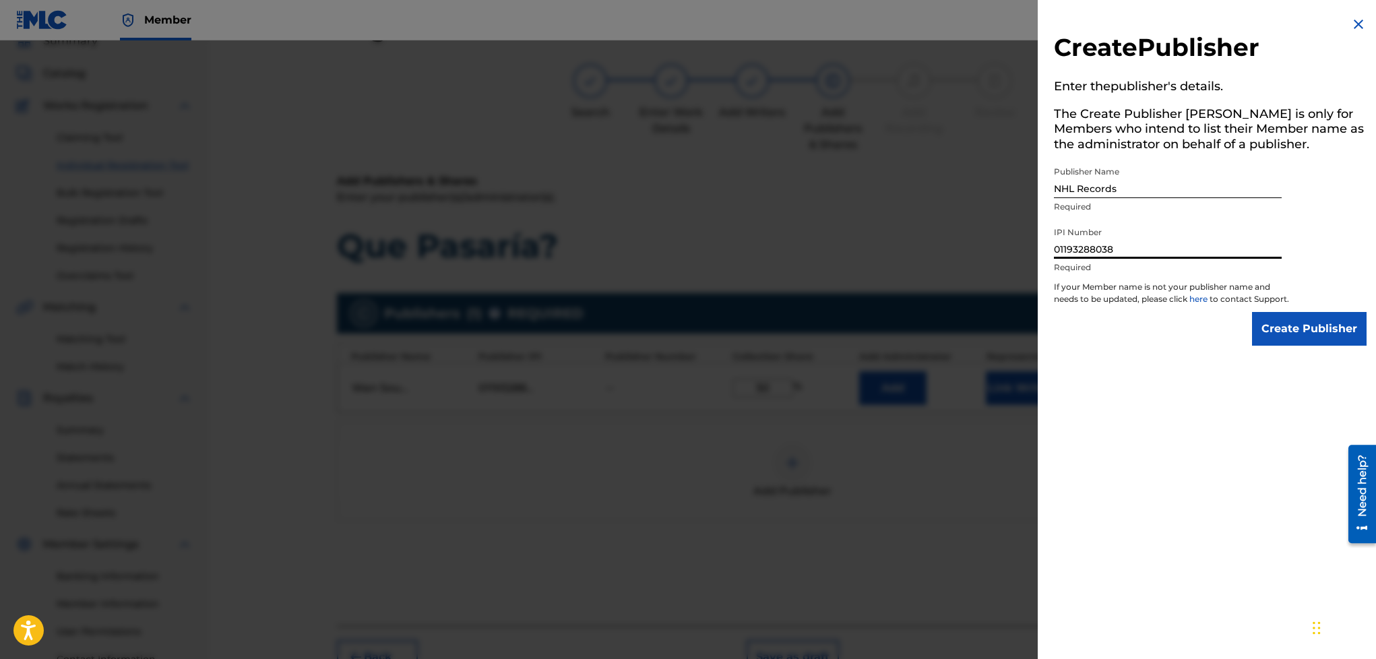
click at [1275, 336] on input "Create Publisher" at bounding box center [1309, 329] width 115 height 34
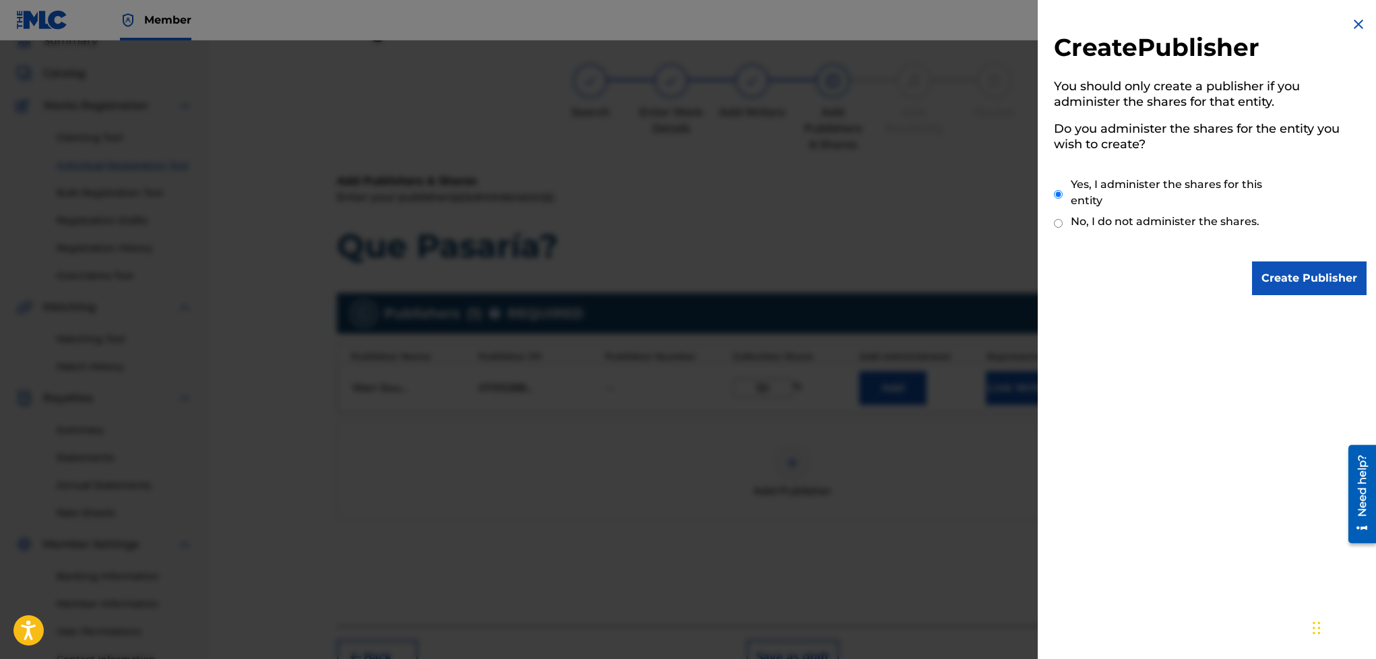
click at [1292, 261] on input "Create Publisher" at bounding box center [1309, 278] width 115 height 34
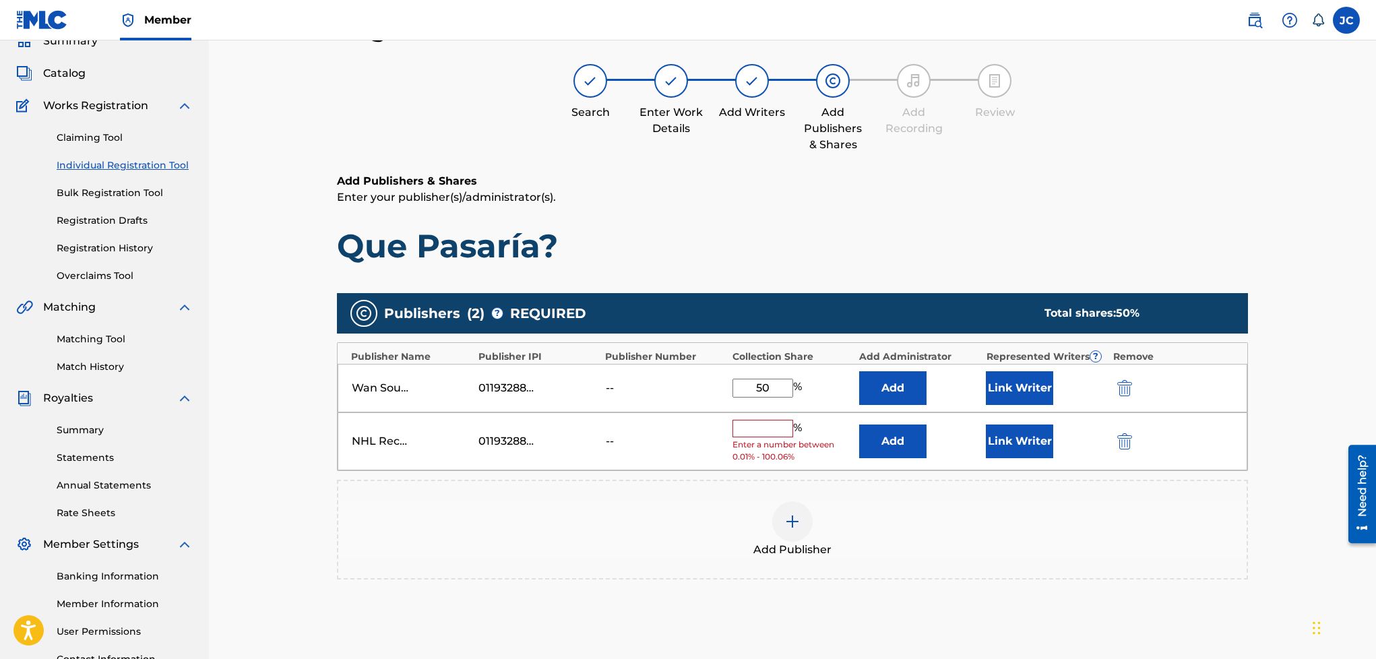
click at [761, 431] on input "text" at bounding box center [762, 429] width 61 height 18
type input "50"
click at [660, 538] on div "Add Publisher" at bounding box center [792, 519] width 908 height 57
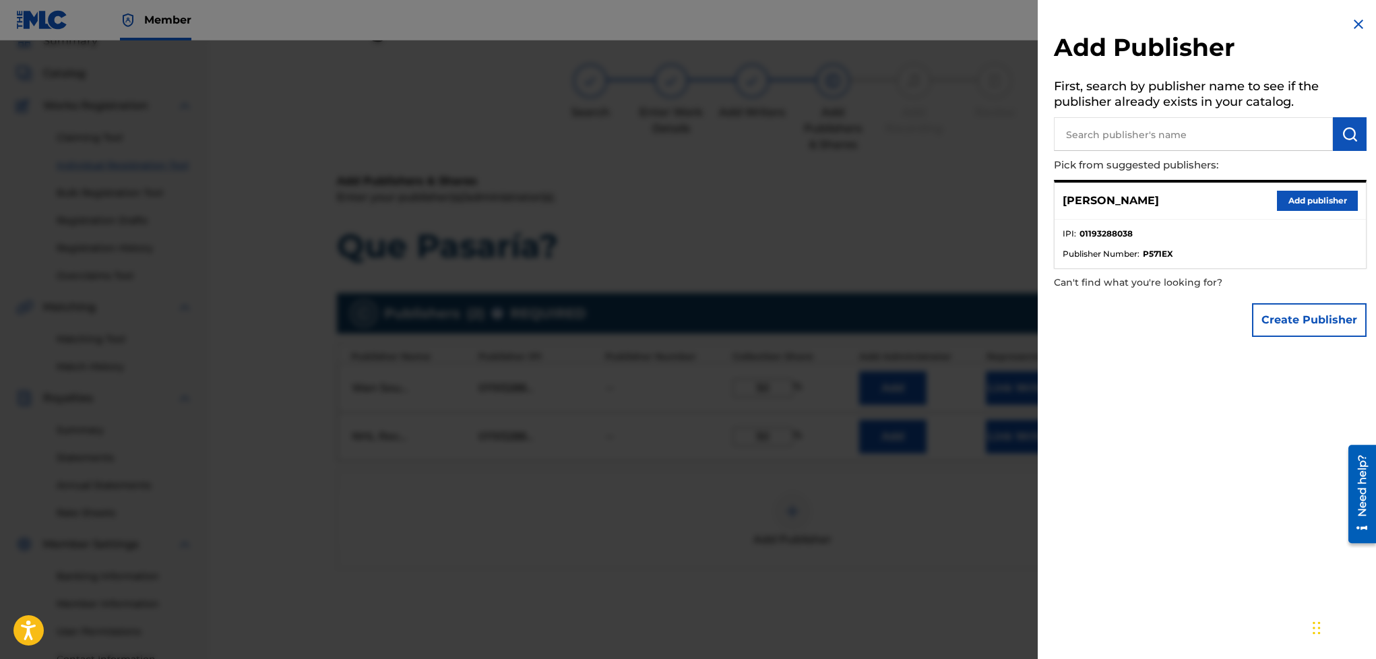
click at [1350, 26] on img at bounding box center [1358, 24] width 16 height 16
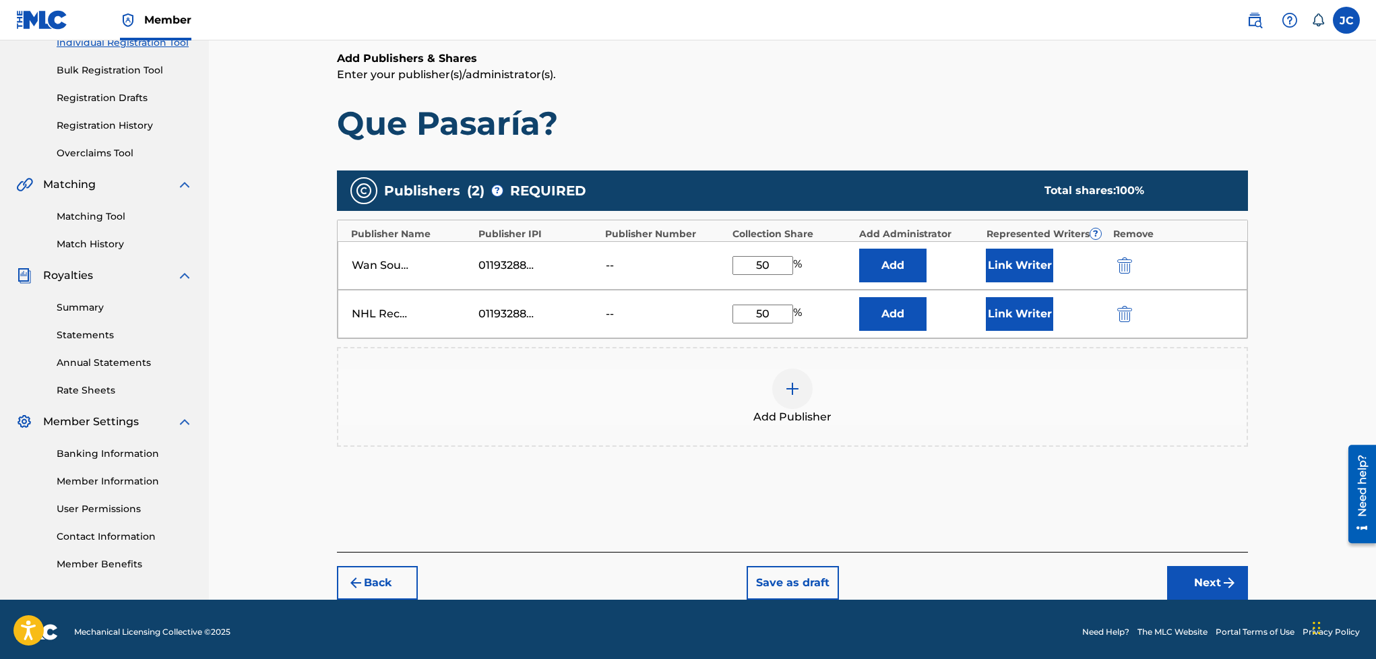
scroll to position [186, 0]
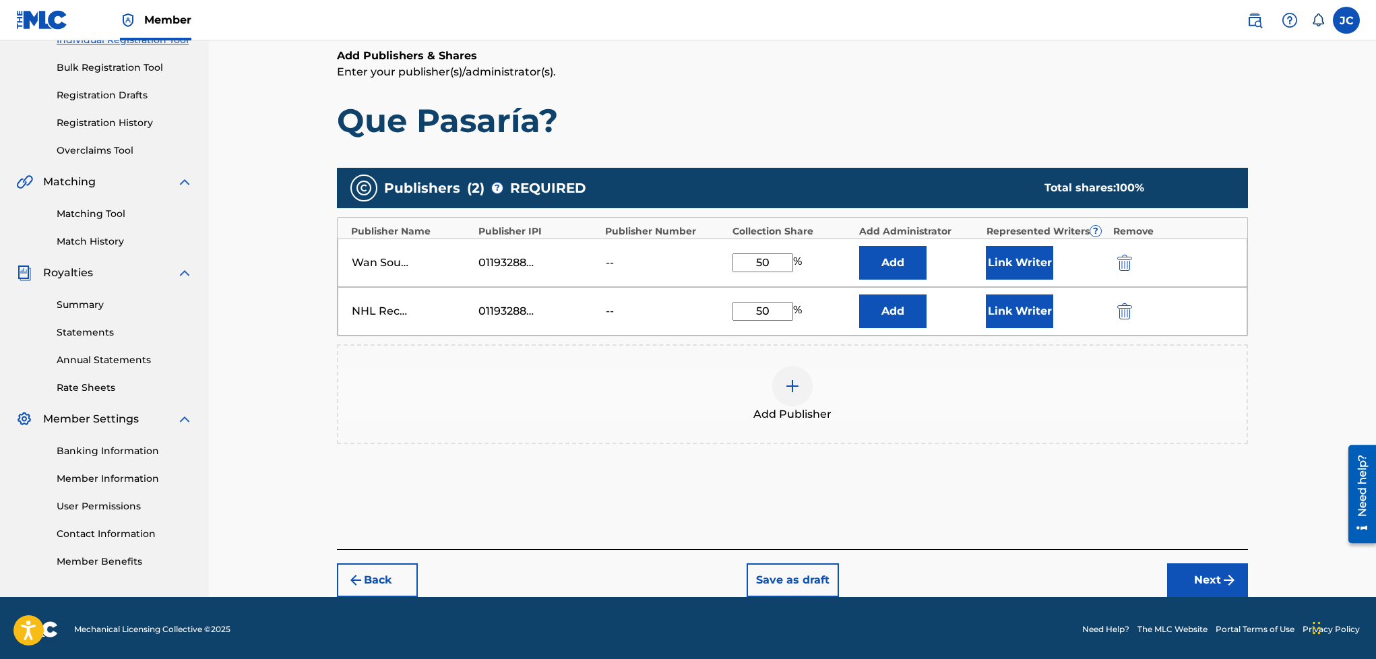
click at [1183, 578] on button "Next" at bounding box center [1207, 580] width 81 height 34
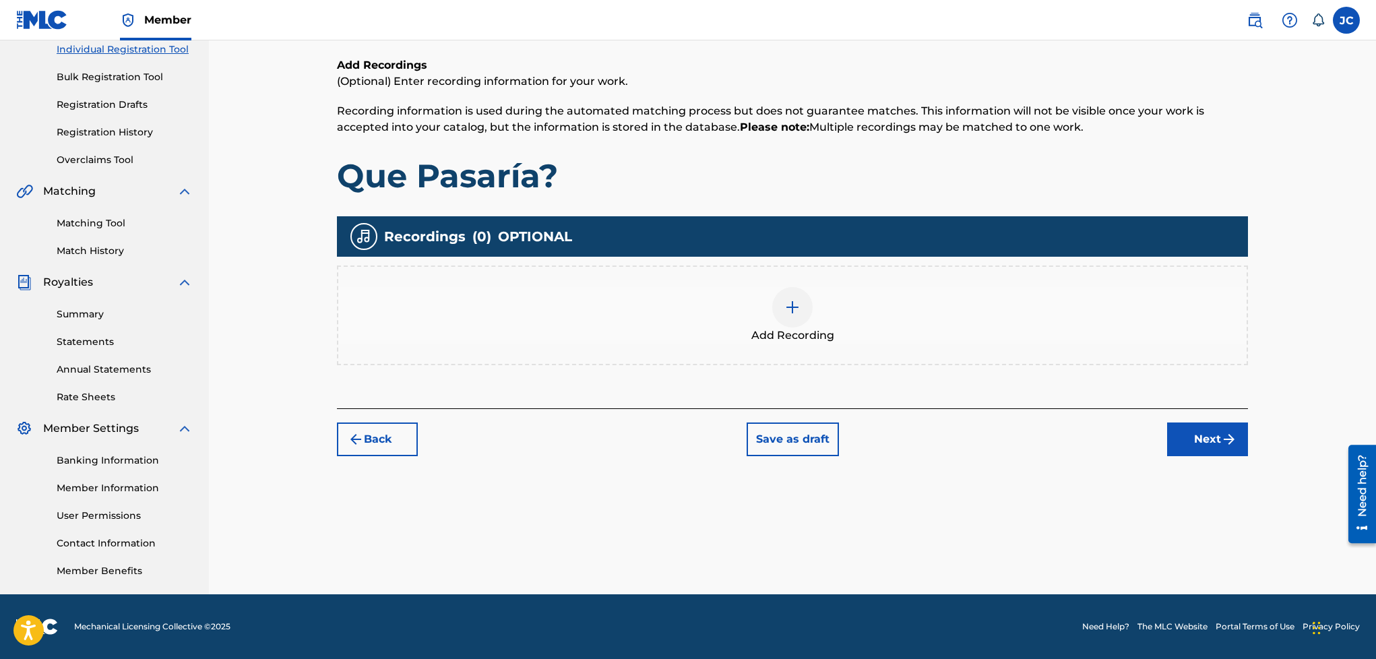
scroll to position [61, 0]
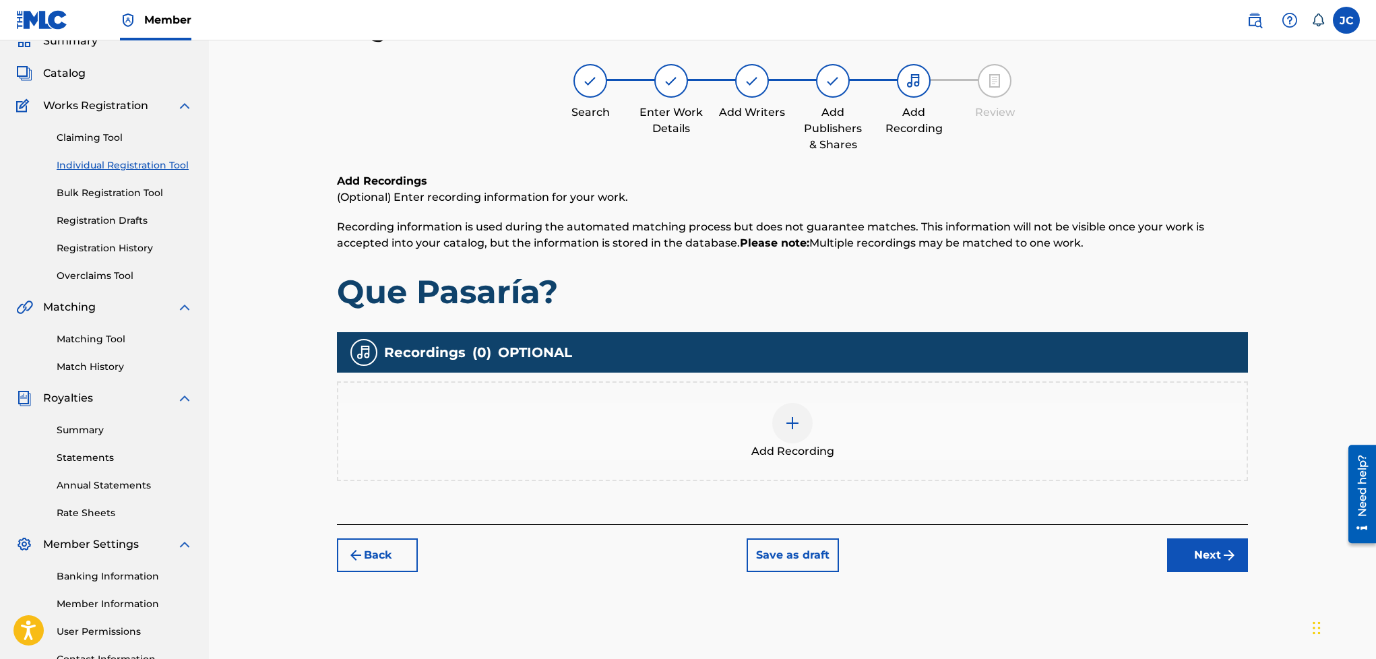
click at [787, 403] on div "Add Recording" at bounding box center [792, 431] width 908 height 57
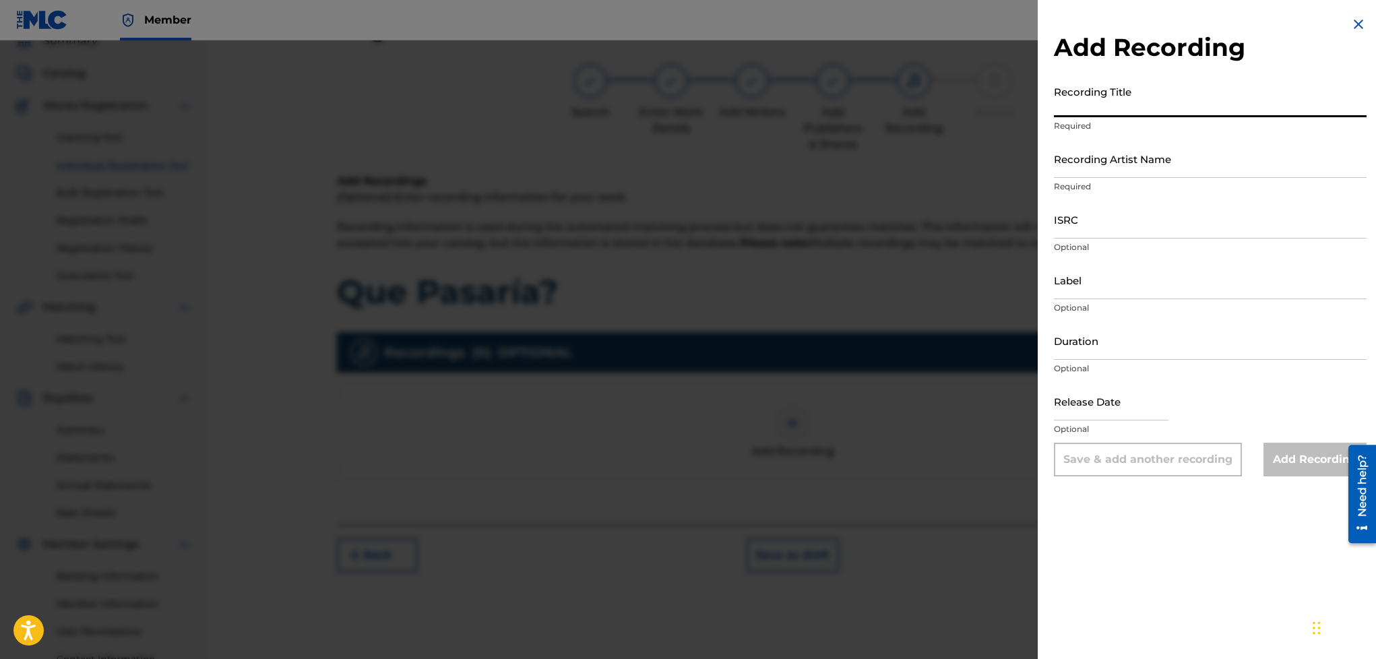
click at [1217, 101] on input "Recording Title" at bounding box center [1210, 98] width 313 height 38
type input "Que Pasaría?"
click at [1193, 166] on input "Recording Artist Name" at bounding box center [1210, 158] width 313 height 38
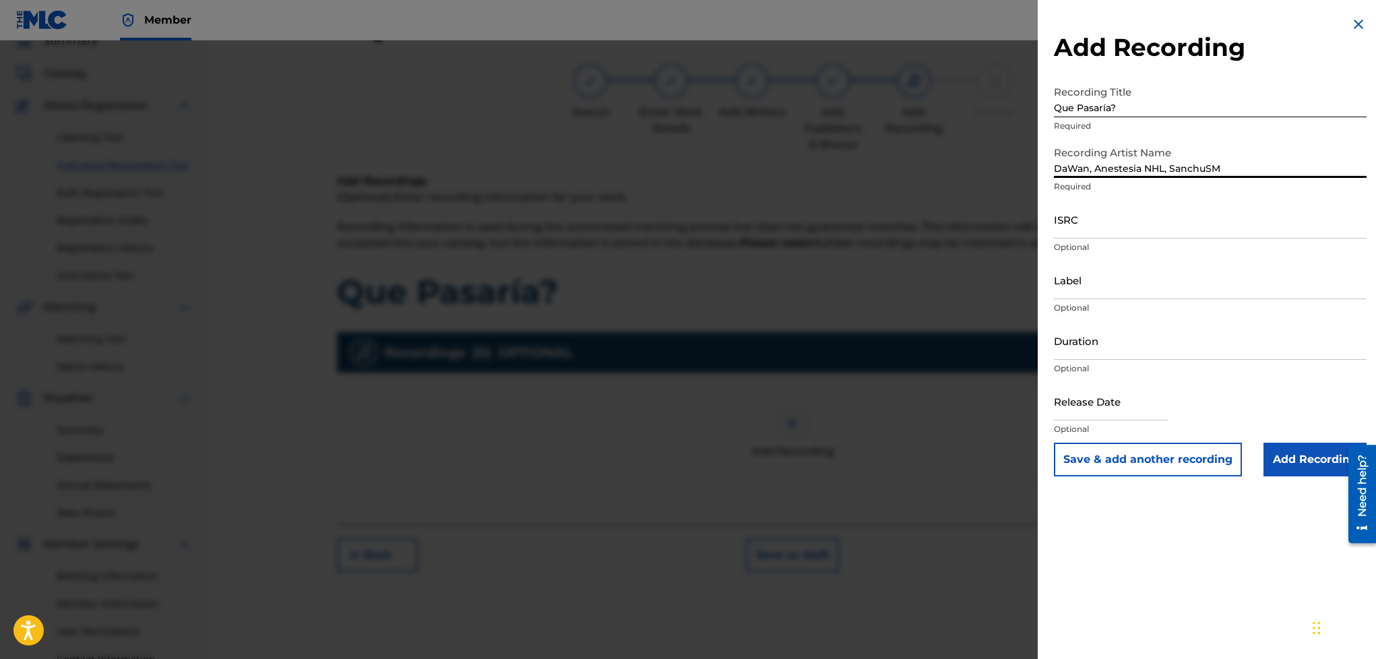
type input "DaWan, Anestesia NHL, SanchuSM"
click at [1110, 213] on input "ISRC" at bounding box center [1210, 219] width 313 height 38
paste input "SE6XY2274340"
type input "SE6XY2274340"
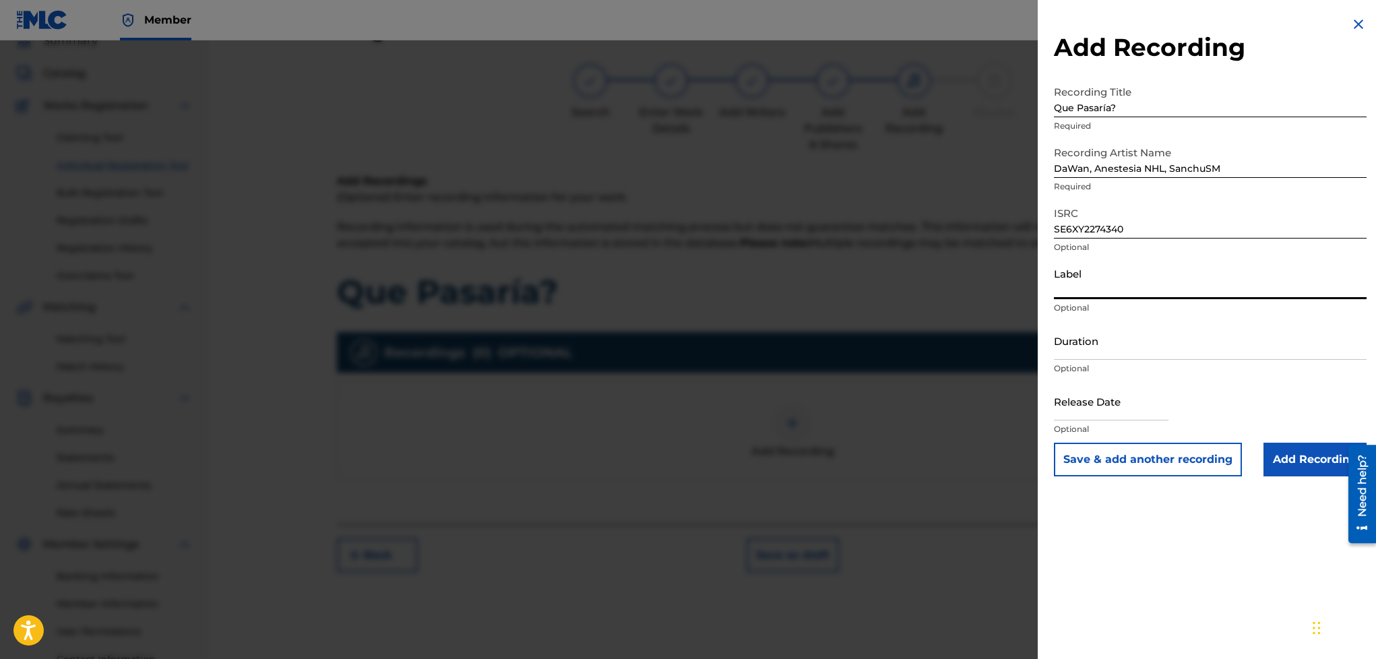
click at [1190, 286] on input "Label" at bounding box center [1210, 280] width 313 height 38
type input "Wan Sound Records, NHL Records"
click at [1097, 392] on input "text" at bounding box center [1111, 401] width 115 height 38
select select "8"
select select "2025"
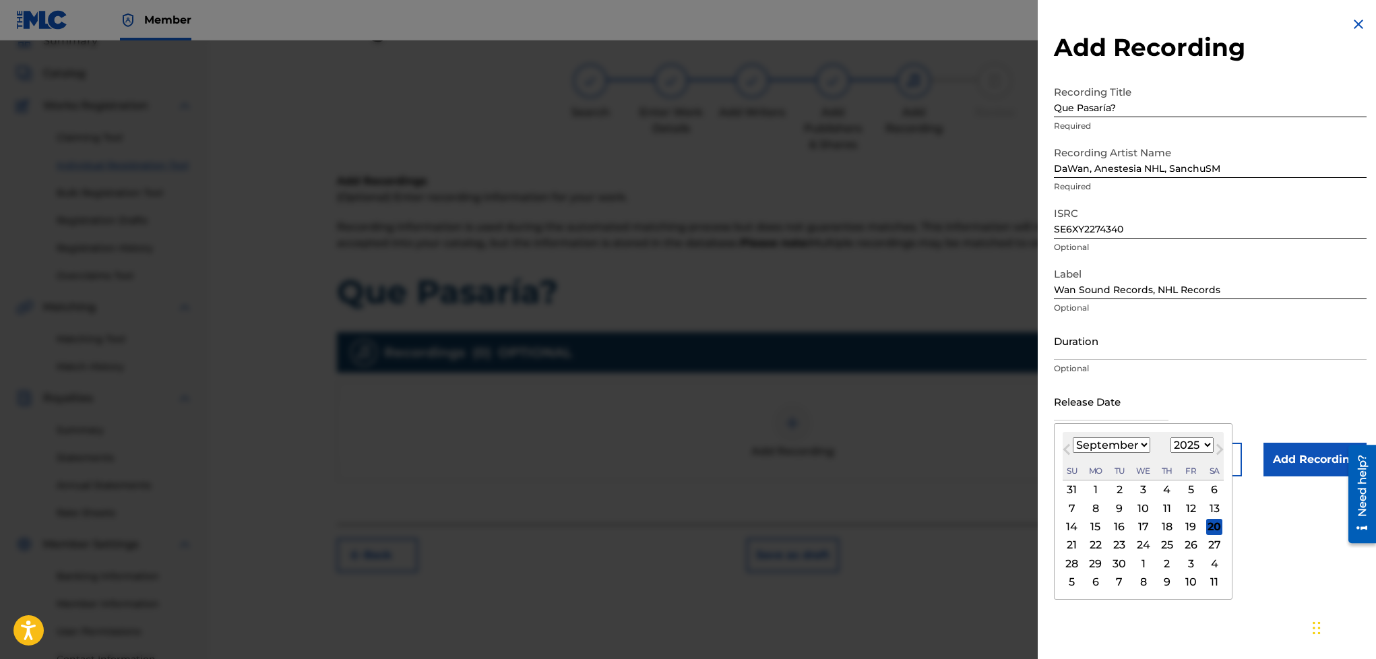
click at [1150, 447] on select "January February March April May June July August September October November De…" at bounding box center [1111, 444] width 77 height 15
select select "9"
click at [1073, 438] on select "January February March April May June July August September October November De…" at bounding box center [1111, 444] width 77 height 15
click at [1214, 453] on select "1899 1900 1901 1902 1903 1904 1905 1906 1907 1908 1909 1910 1911 1912 1913 1914…" at bounding box center [1191, 444] width 43 height 15
click at [1181, 438] on select "1899 1900 1901 1902 1903 1904 1905 1906 1907 1908 1909 1910 1911 1912 1913 1914…" at bounding box center [1191, 444] width 43 height 15
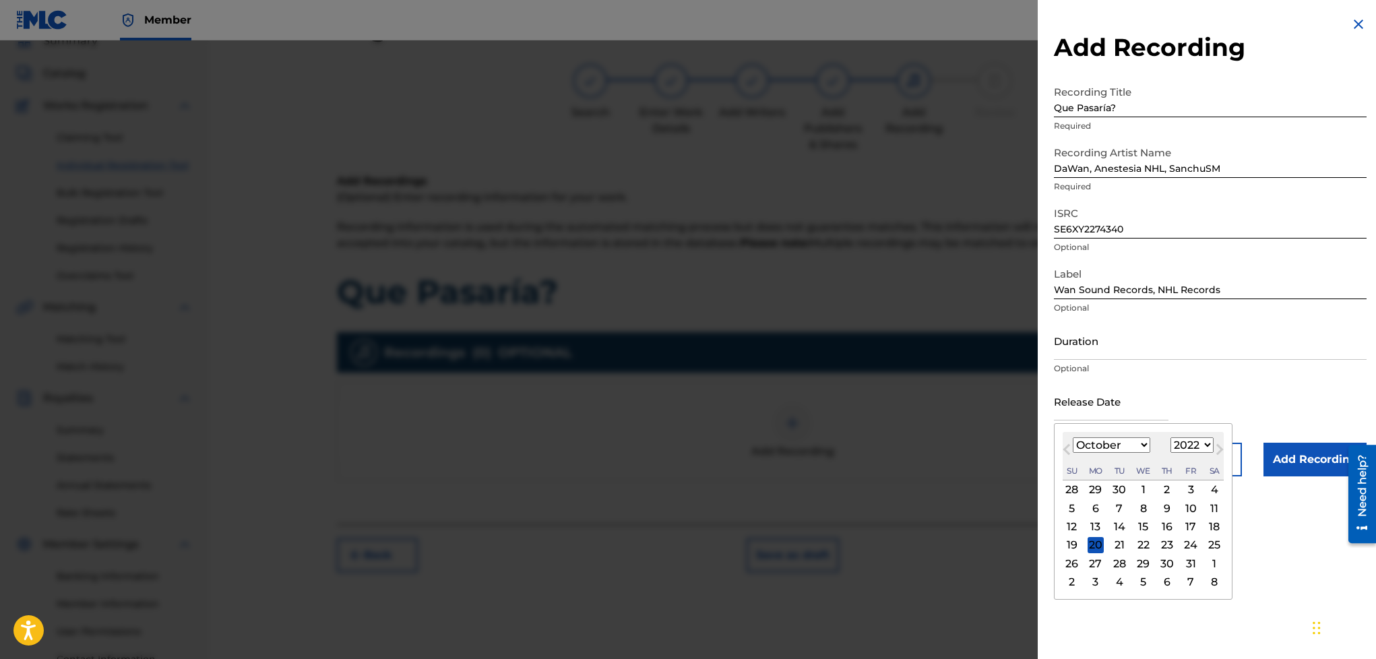
click at [1208, 379] on div "Duration Optional" at bounding box center [1210, 351] width 313 height 61
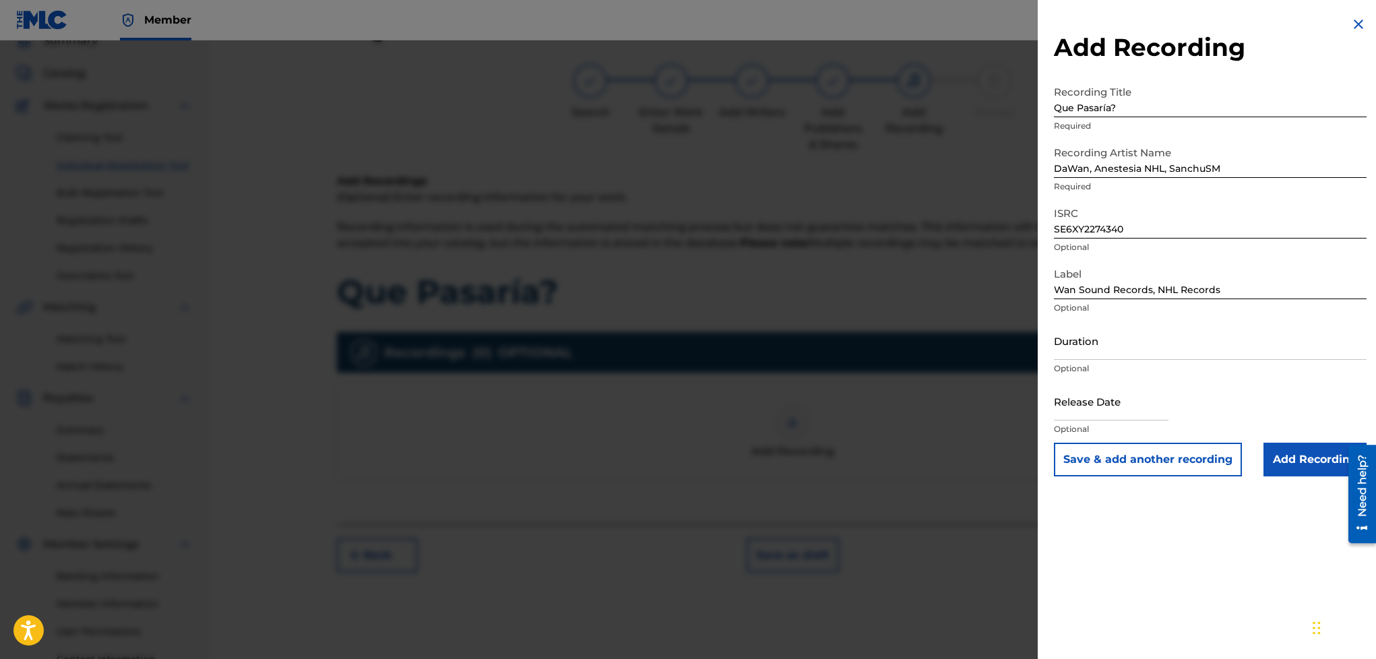
click at [1168, 391] on input "text" at bounding box center [1111, 401] width 115 height 38
select select "8"
select select "2025"
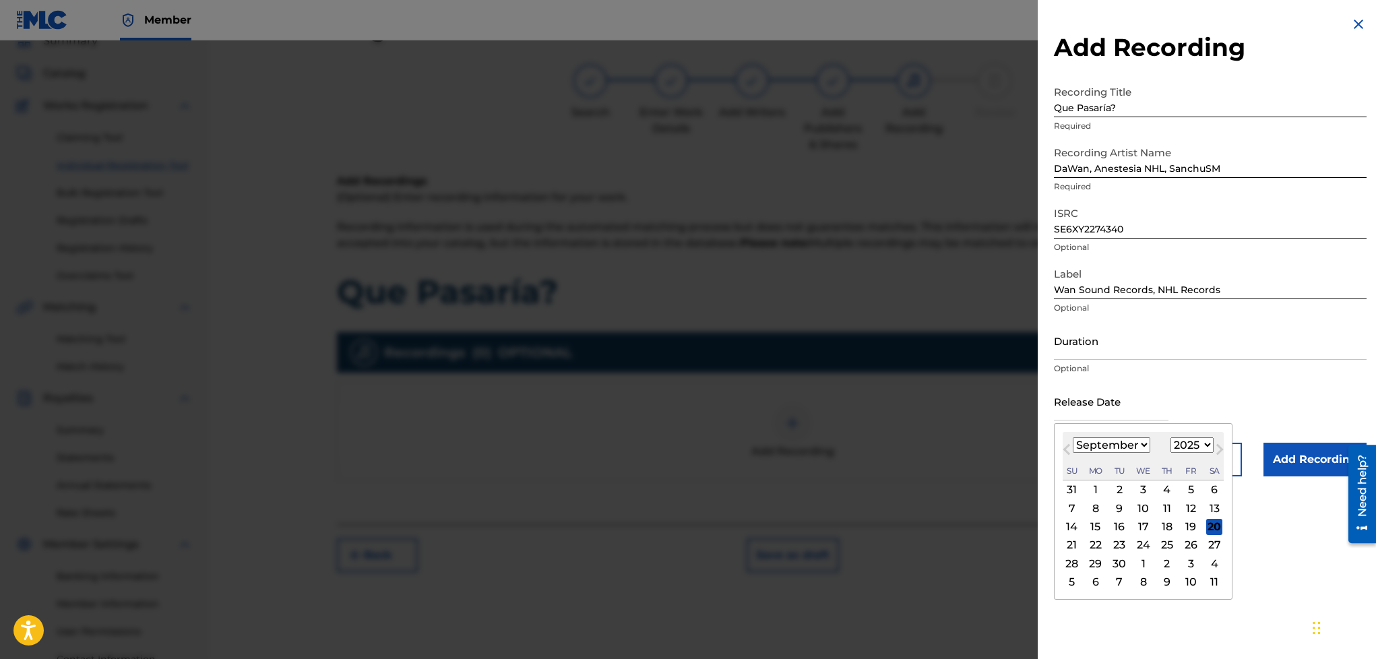
click at [1078, 451] on select "January February March April May June July August September October November De…" at bounding box center [1111, 444] width 77 height 15
select select "9"
click at [1073, 438] on select "January February March April May June July August September October November De…" at bounding box center [1111, 444] width 77 height 15
click at [1199, 527] on div "17" at bounding box center [1191, 527] width 16 height 16
type input "[DATE]"
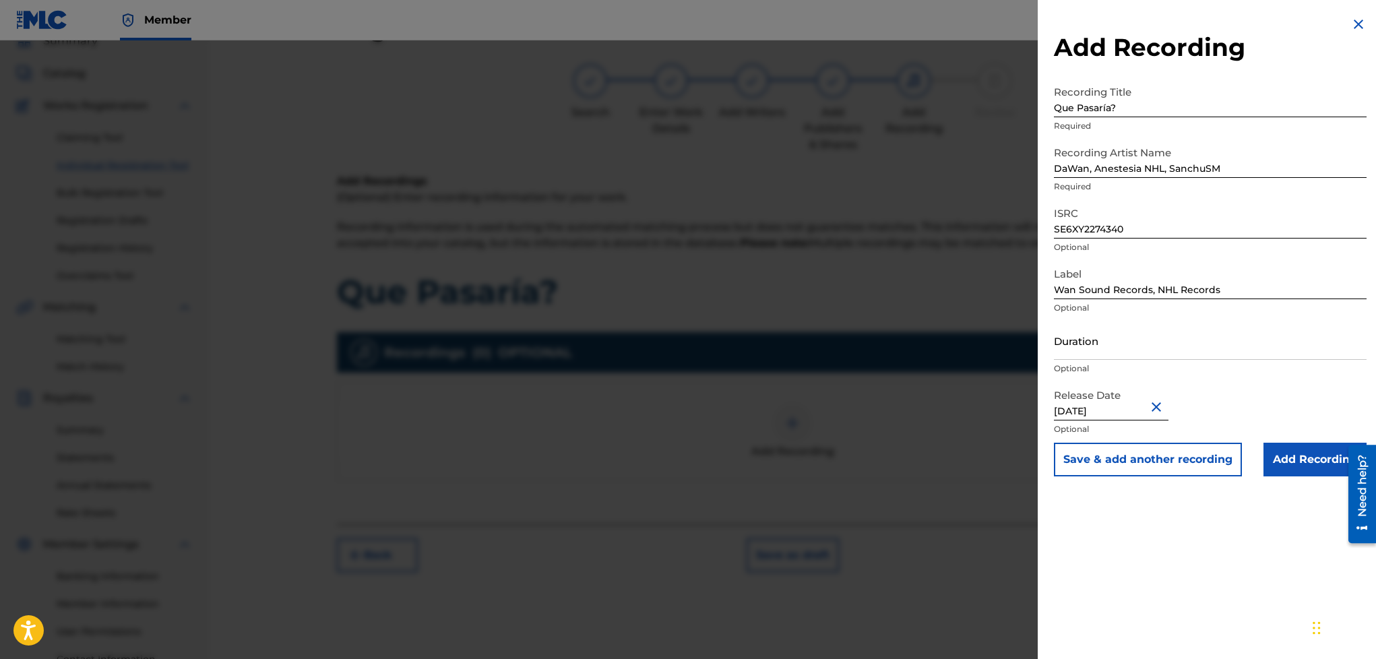
click at [1104, 402] on input "[DATE]" at bounding box center [1111, 401] width 115 height 38
select select "9"
select select "2025"
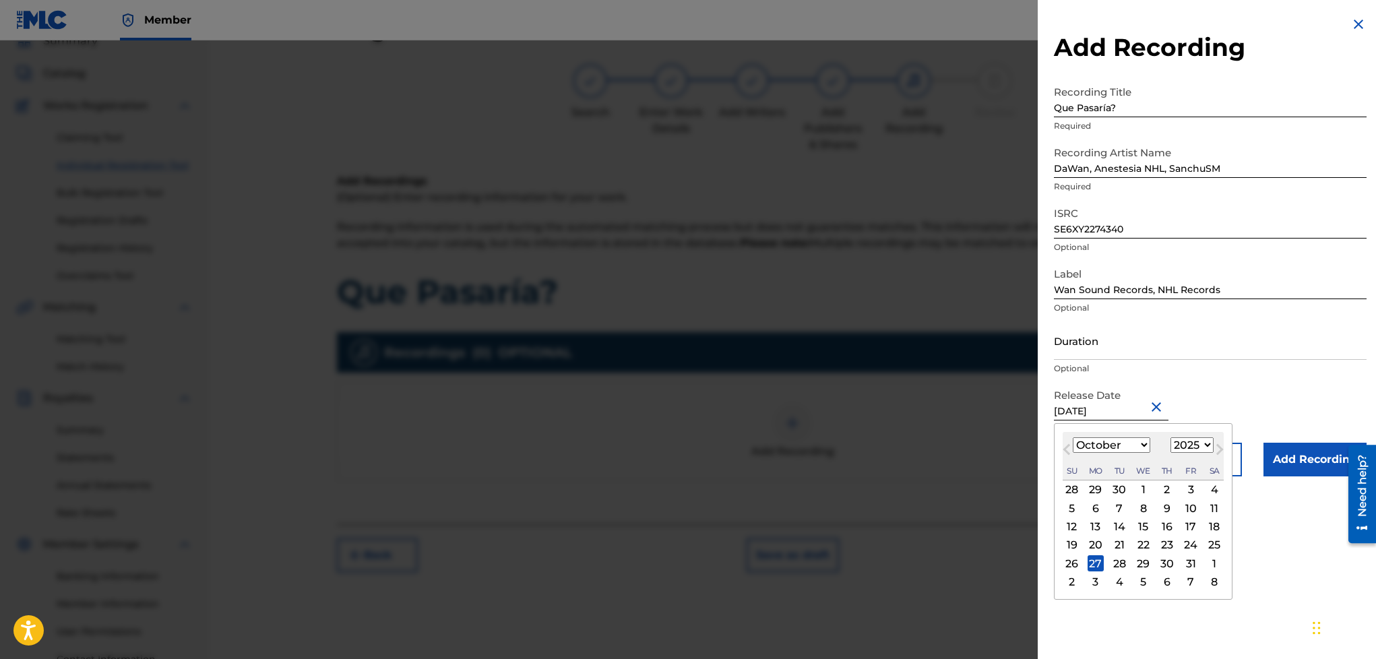
click at [1144, 407] on input "[DATE]" at bounding box center [1111, 401] width 115 height 38
type input "[DATE]"
select select "2021"
type input "[DATE]"
select select "2022"
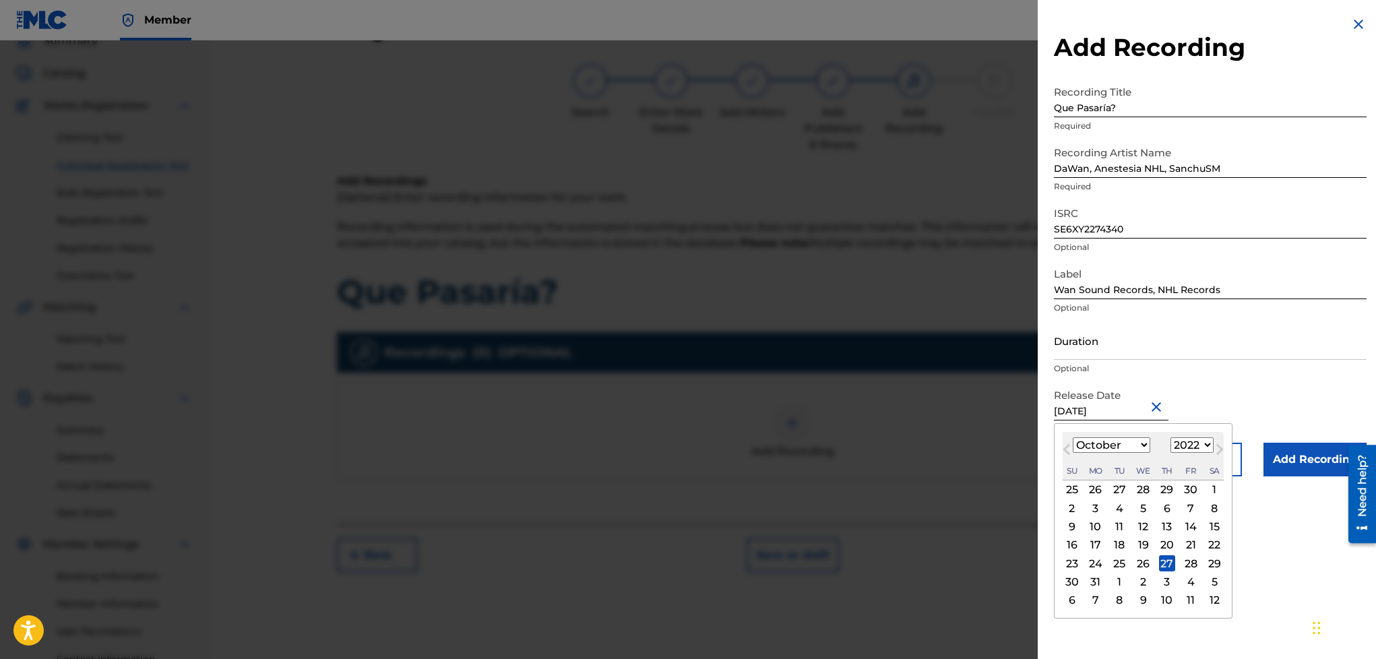
type input "[DATE]"
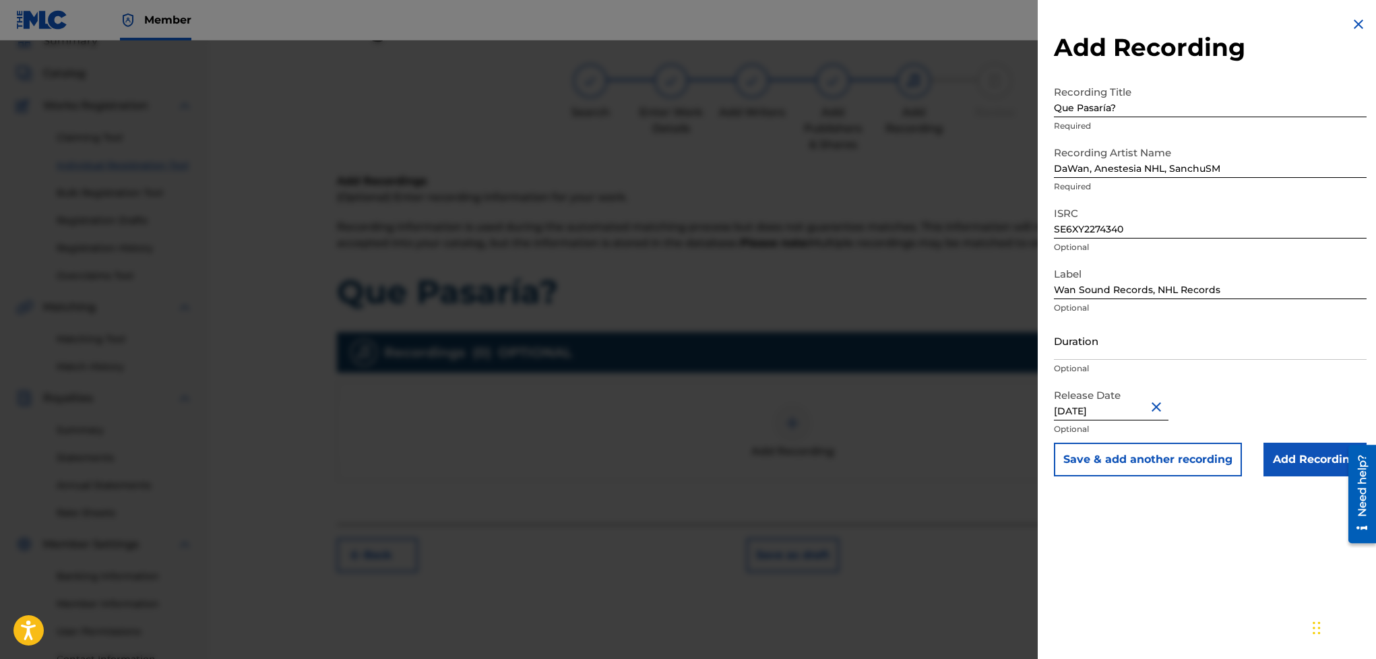
click at [1256, 377] on div "Duration Optional" at bounding box center [1210, 351] width 313 height 61
click at [1274, 462] on input "Add Recording" at bounding box center [1314, 460] width 103 height 34
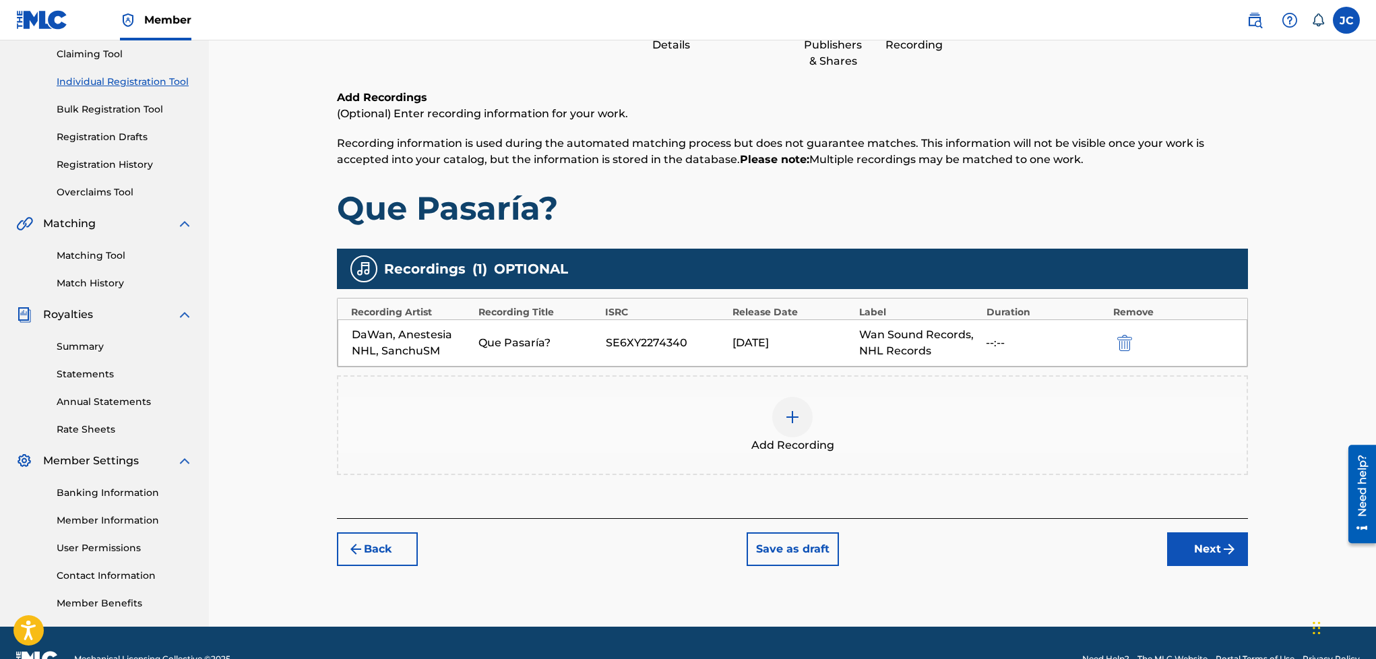
scroll to position [167, 0]
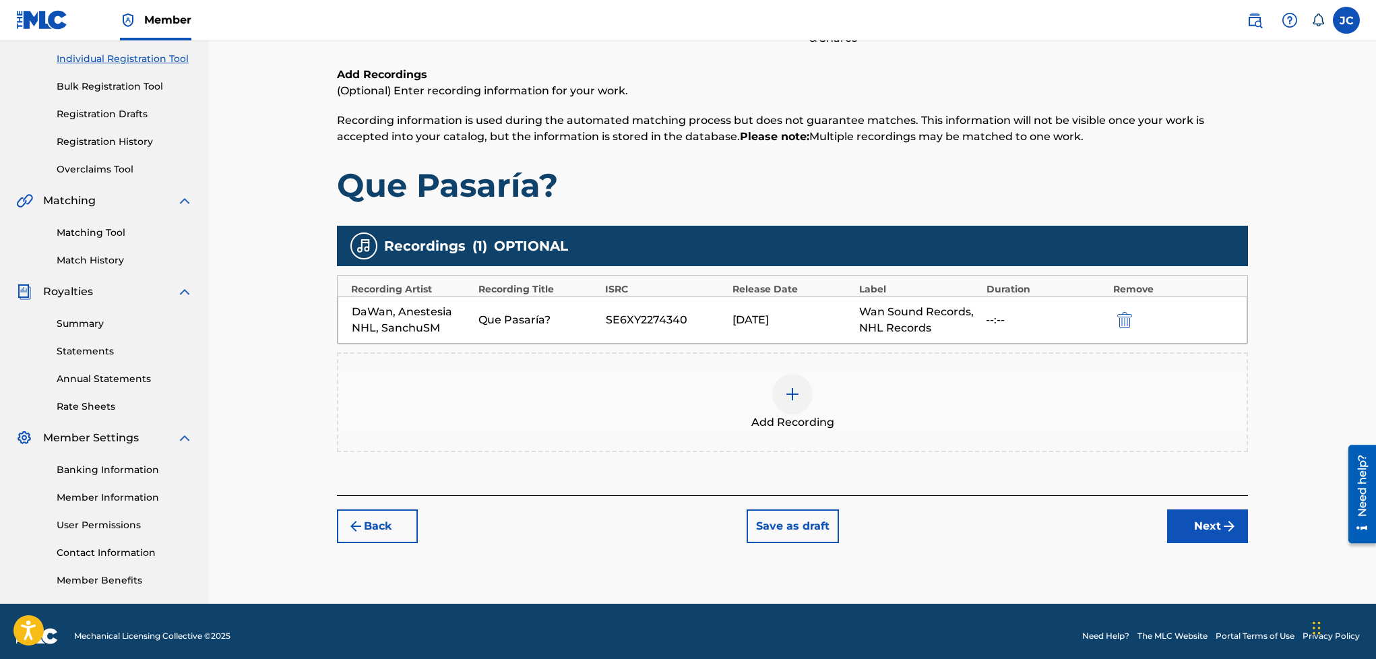
click at [1197, 522] on button "Next" at bounding box center [1207, 526] width 81 height 34
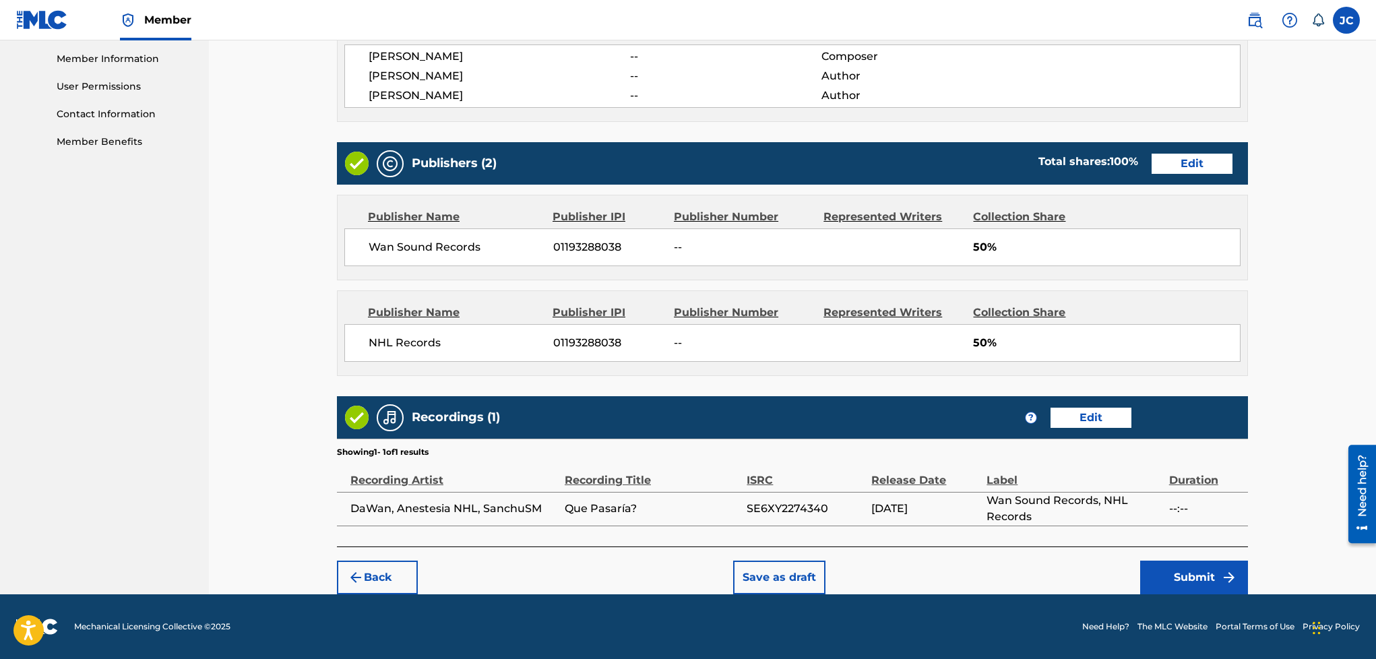
scroll to position [616, 0]
click at [1199, 581] on button "Submit" at bounding box center [1194, 578] width 108 height 34
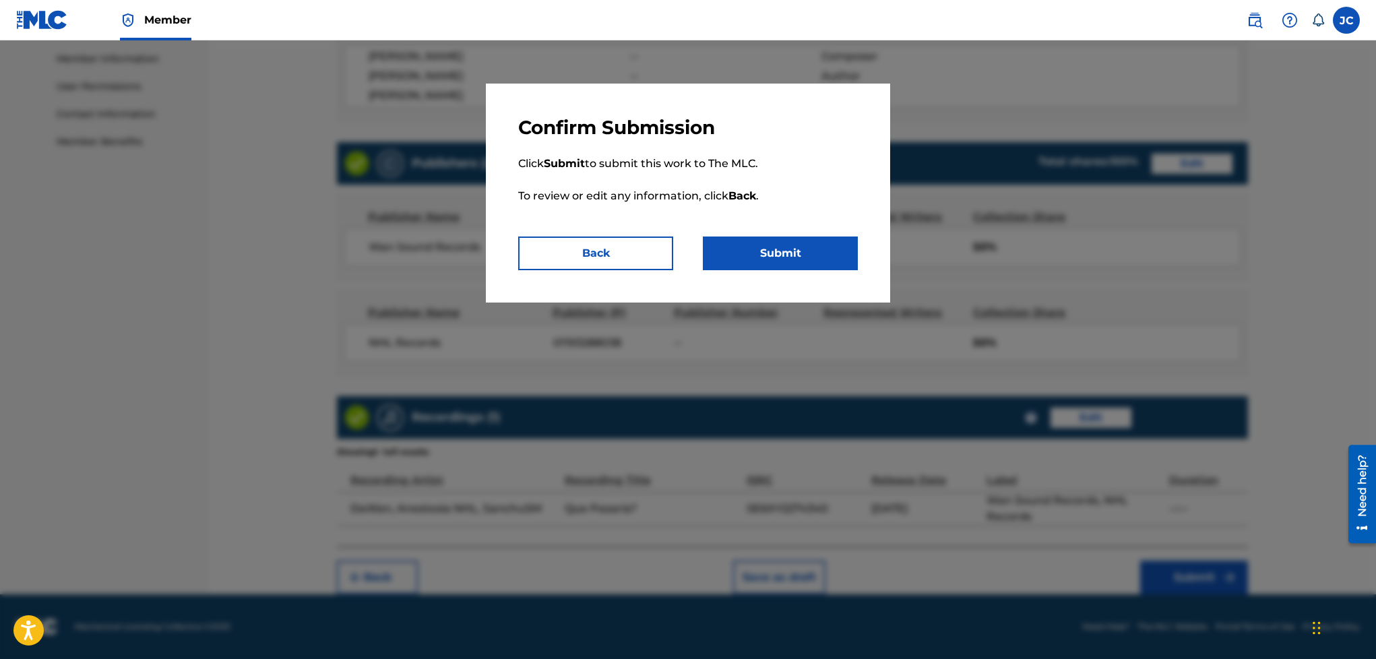
click at [774, 252] on button "Submit" at bounding box center [780, 254] width 155 height 34
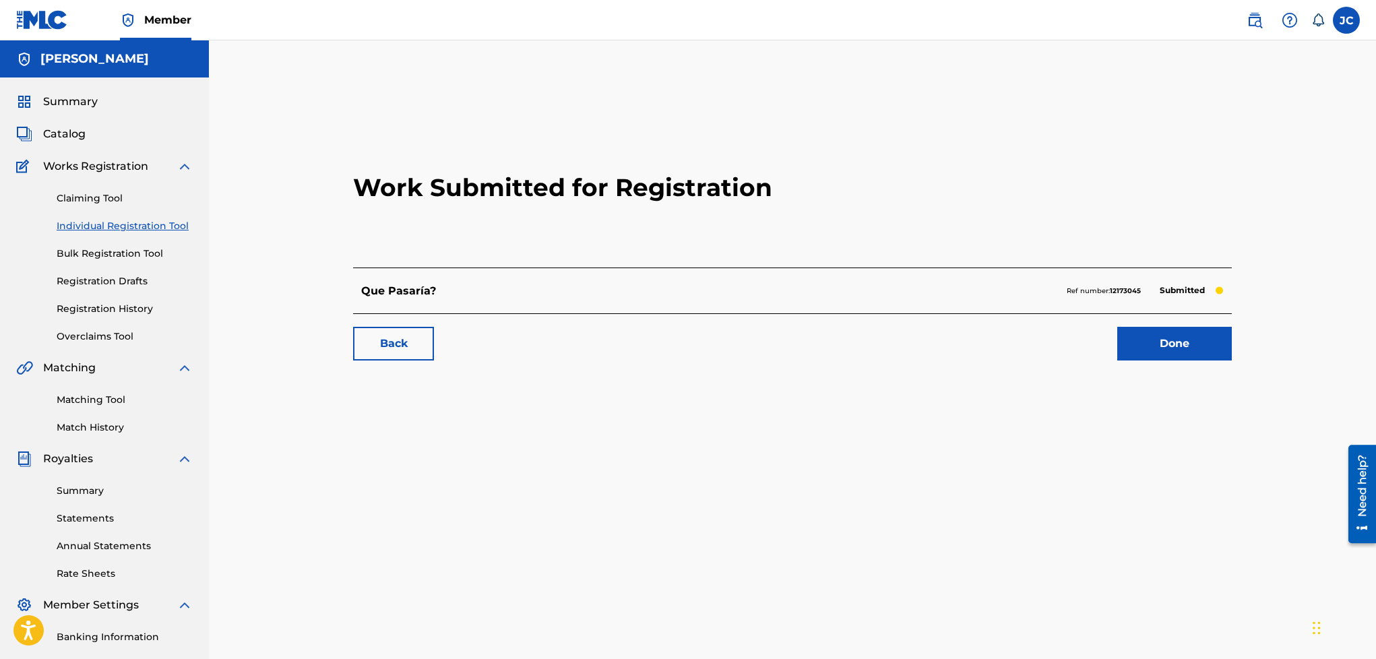
click at [1160, 349] on link "Done" at bounding box center [1174, 344] width 115 height 34
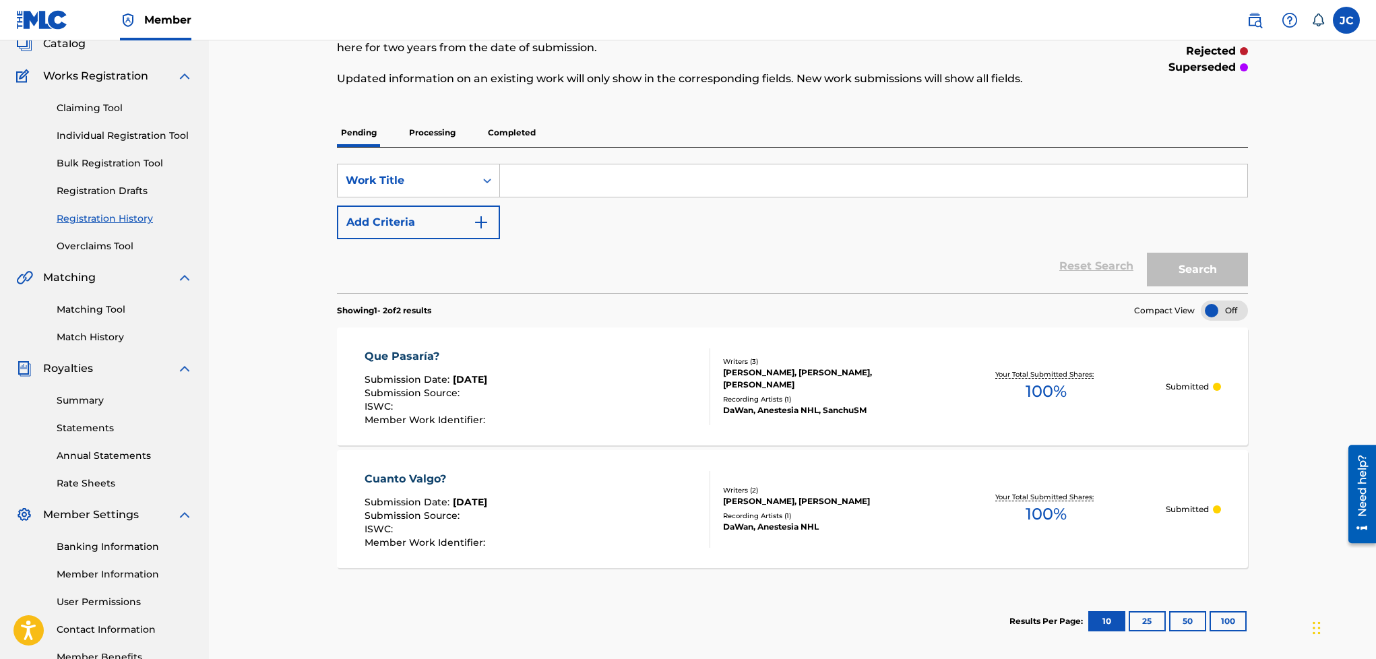
scroll to position [115, 0]
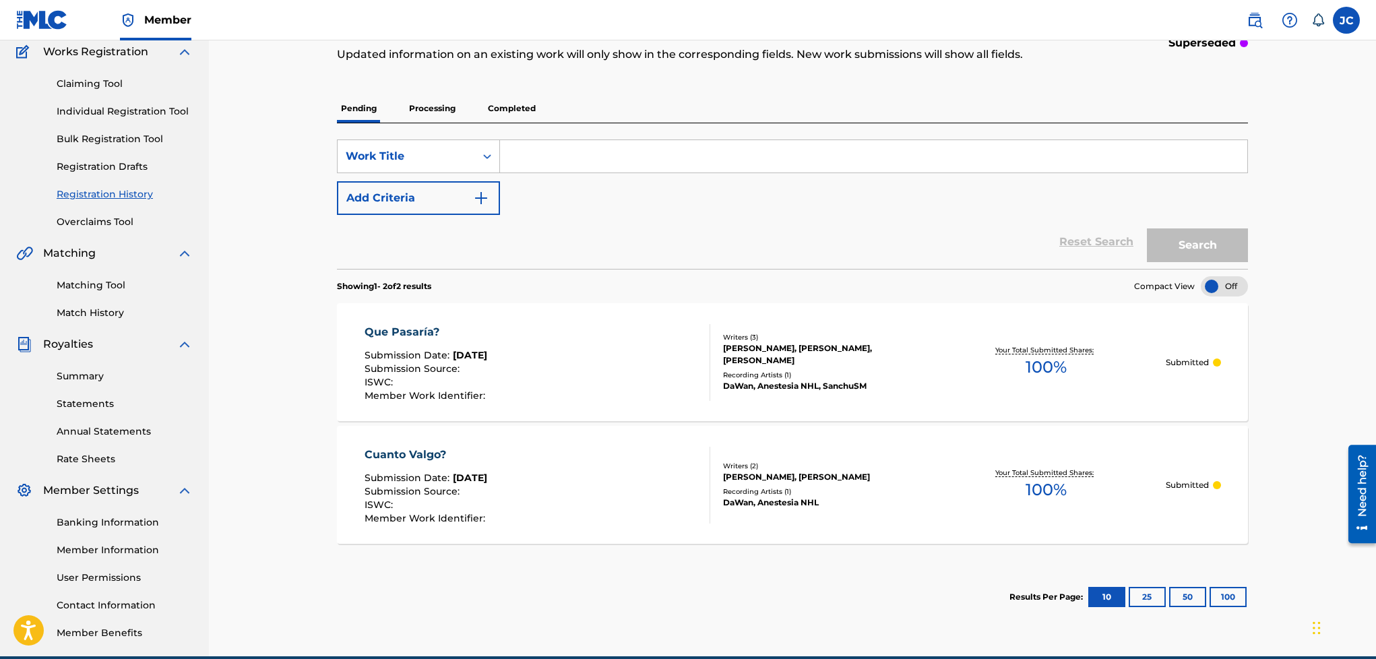
click at [451, 108] on p "Processing" at bounding box center [432, 108] width 55 height 28
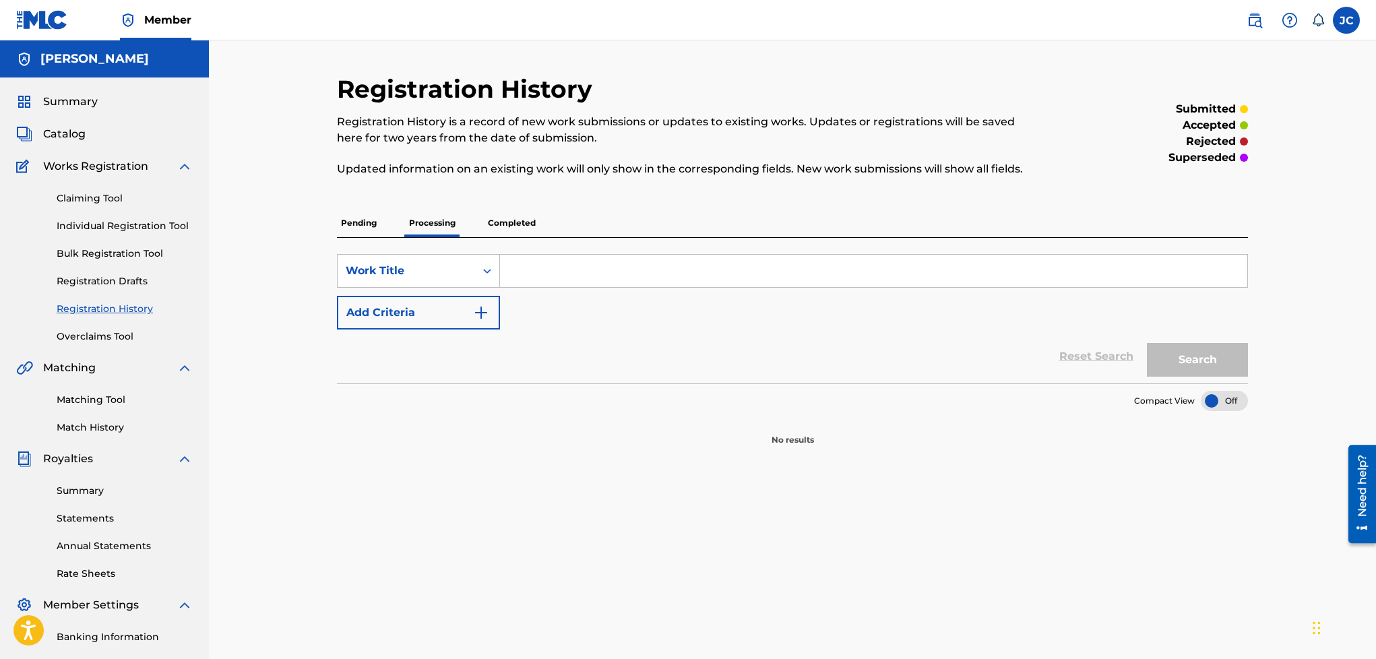
click at [499, 224] on p "Completed" at bounding box center [512, 223] width 56 height 28
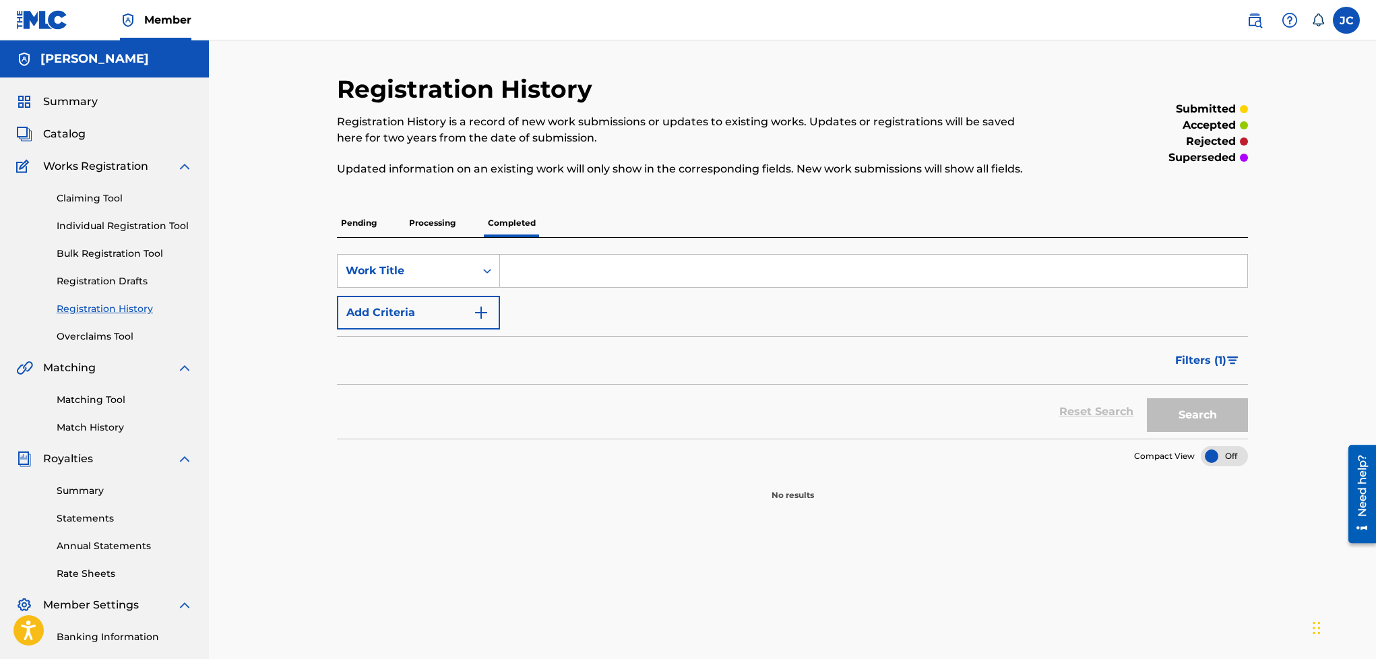
click at [1214, 354] on span "Filters ( 1 )" at bounding box center [1200, 360] width 51 height 16
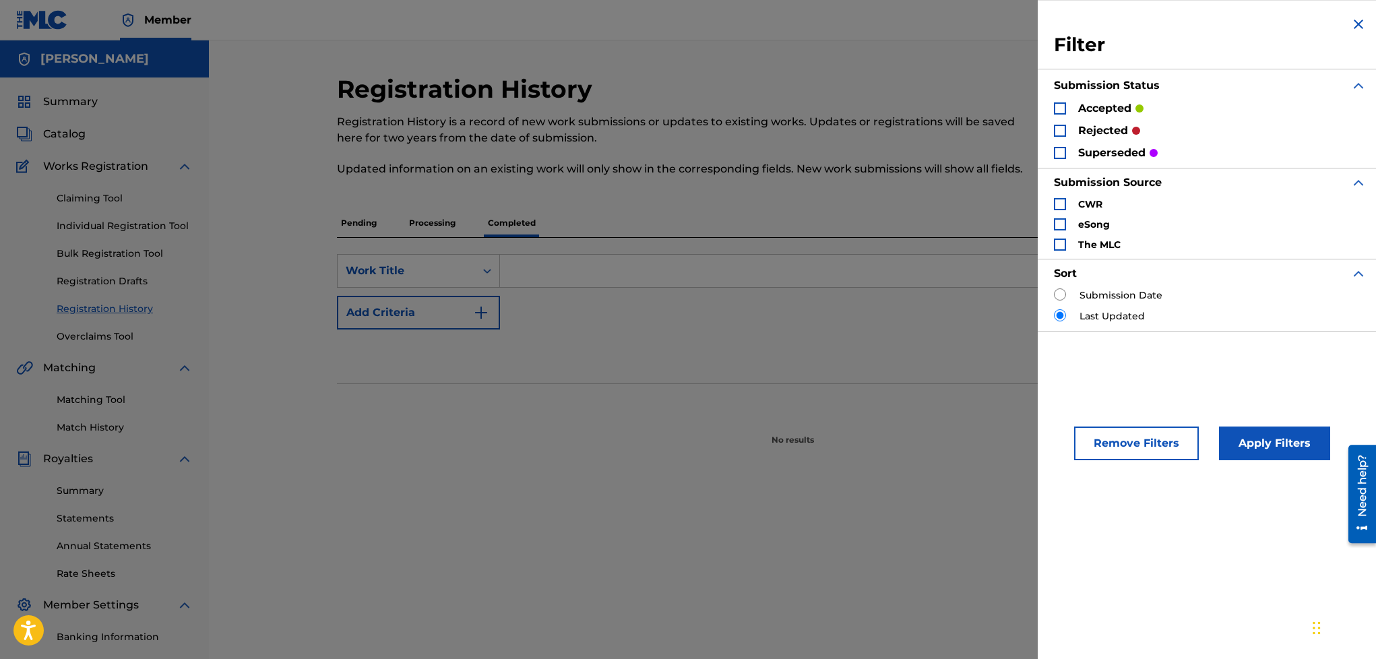
click at [891, 353] on div "Reset Search Search" at bounding box center [792, 357] width 911 height 54
click at [1357, 18] on img "Search Form" at bounding box center [1358, 24] width 16 height 16
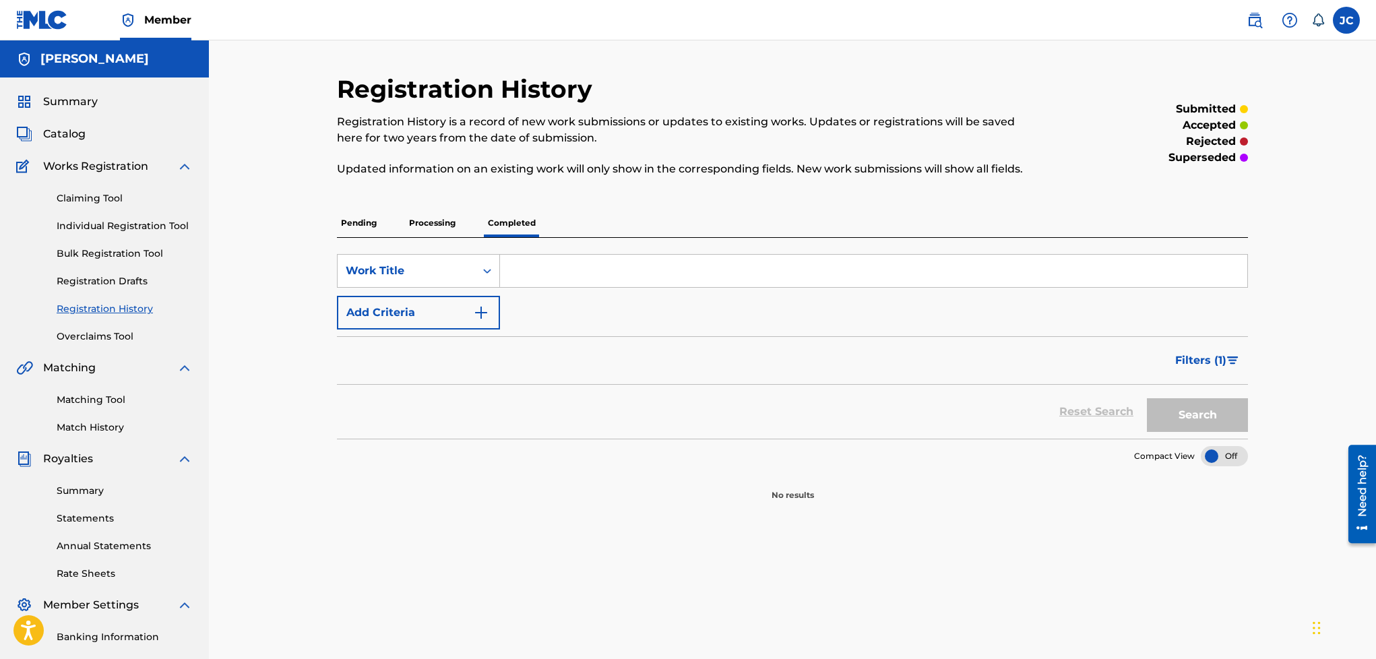
click at [363, 214] on p "Pending" at bounding box center [359, 223] width 44 height 28
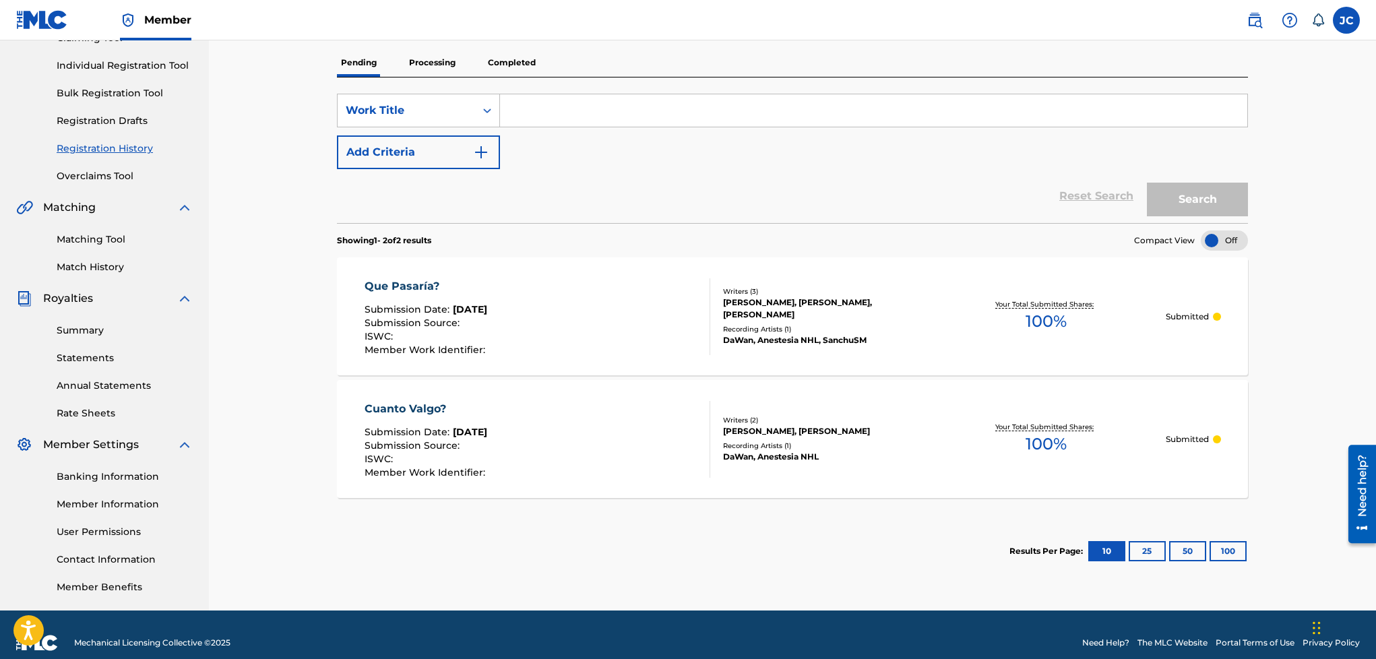
scroll to position [168, 0]
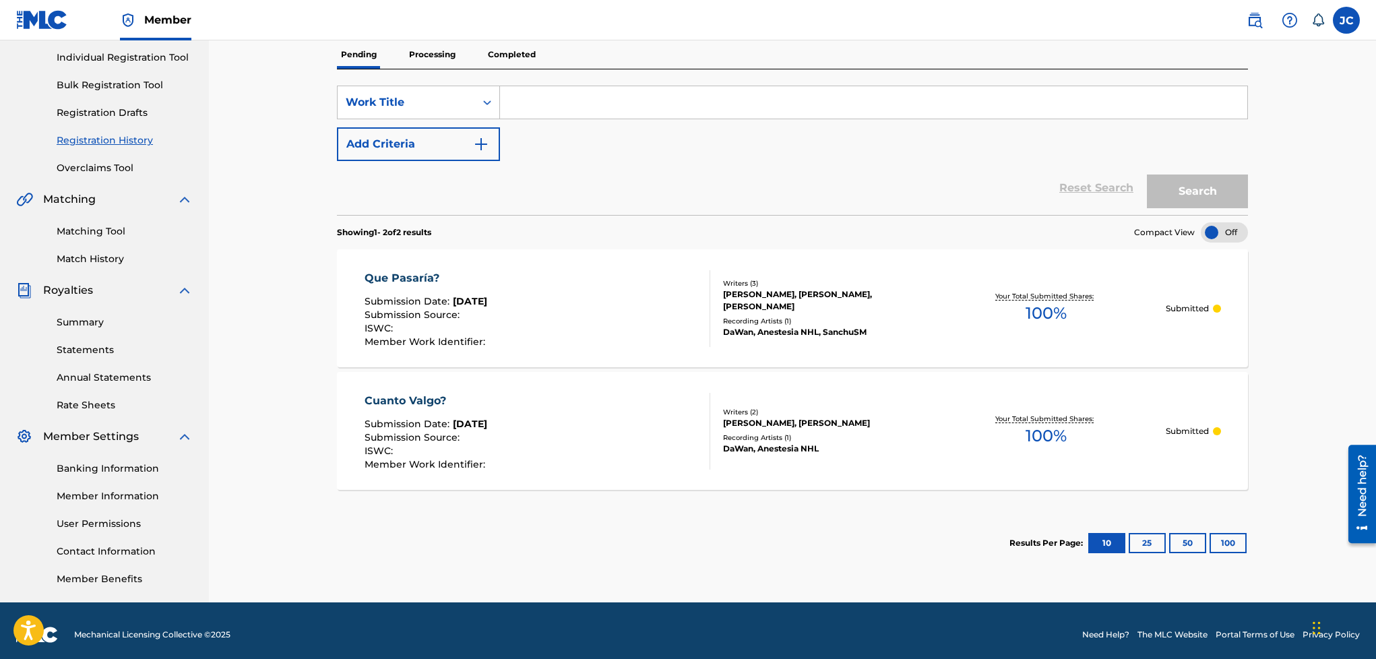
drag, startPoint x: 1154, startPoint y: 540, endPoint x: 1168, endPoint y: 508, distance: 35.6
click at [1168, 508] on div "Showing 1 - 2 of 2 results Compact View Que Pasaría? Submission Date : [DATE] S…" at bounding box center [792, 395] width 911 height 360
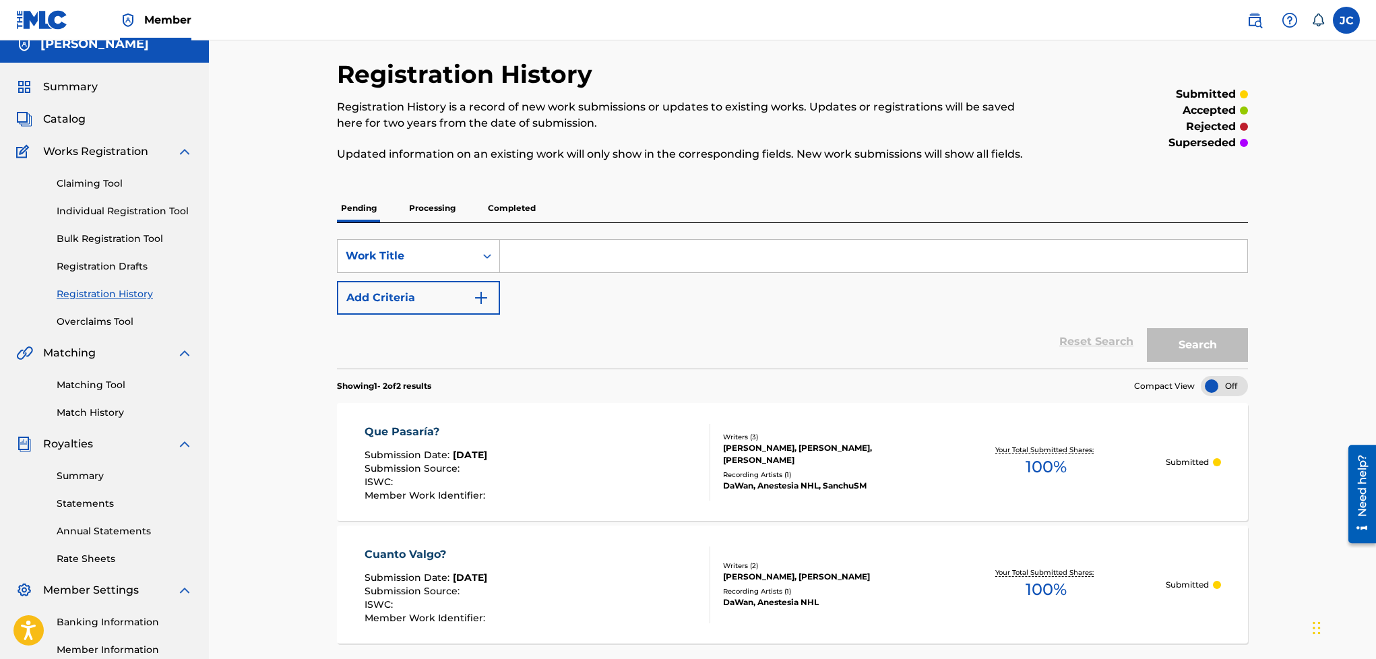
scroll to position [0, 0]
